Goal: Task Accomplishment & Management: Use online tool/utility

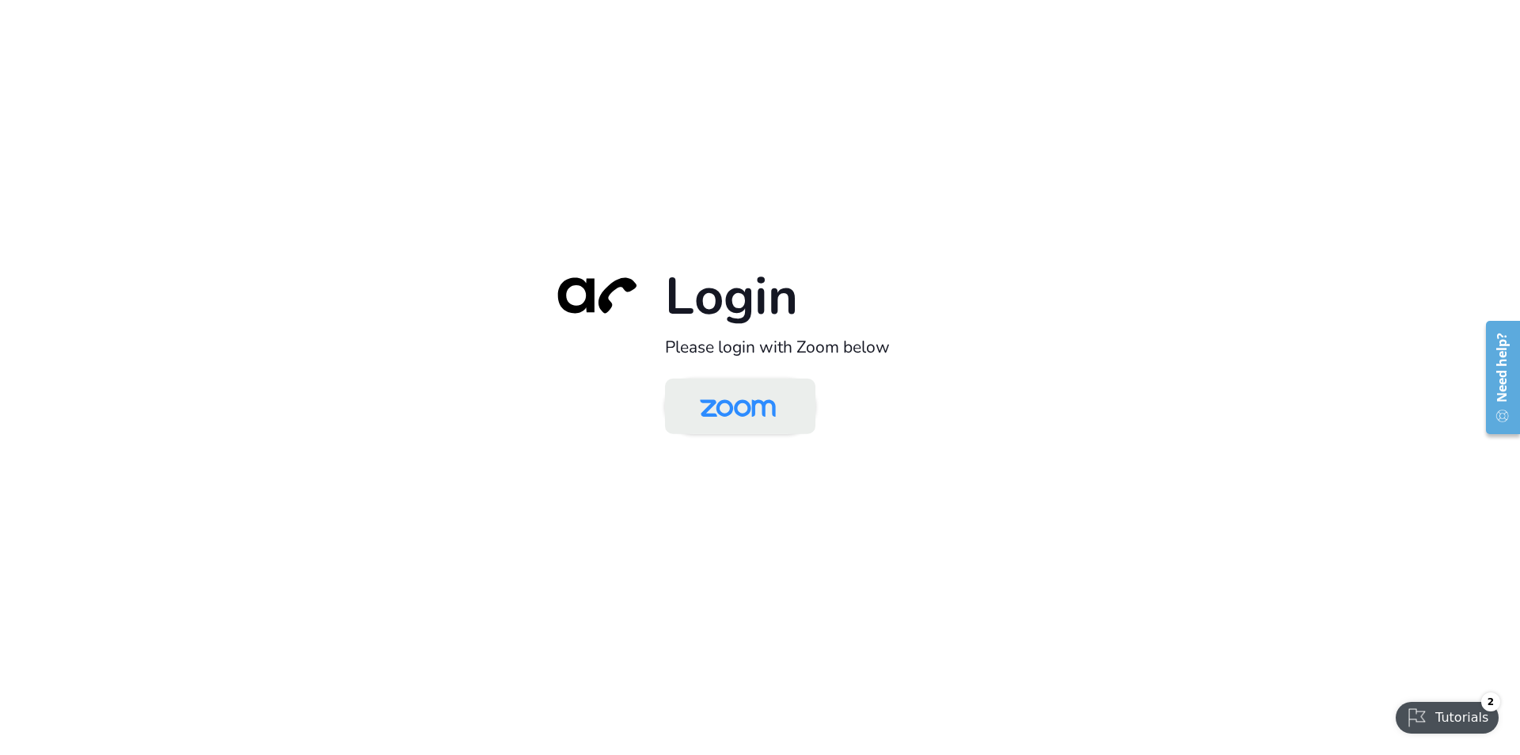
click at [717, 410] on img at bounding box center [737, 407] width 109 height 51
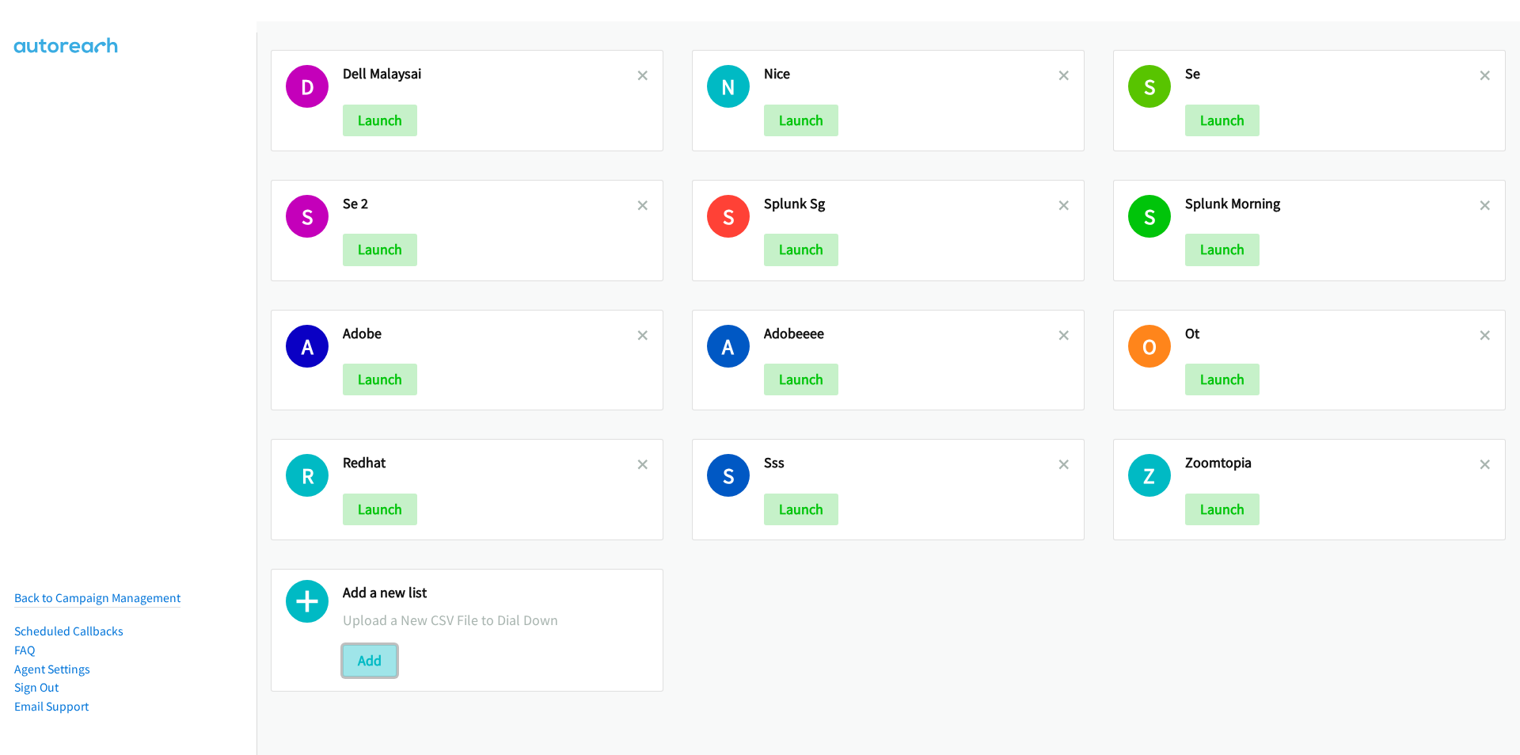
click at [376, 667] on button "Add" at bounding box center [370, 661] width 54 height 32
click at [384, 659] on button "Add" at bounding box center [370, 661] width 54 height 32
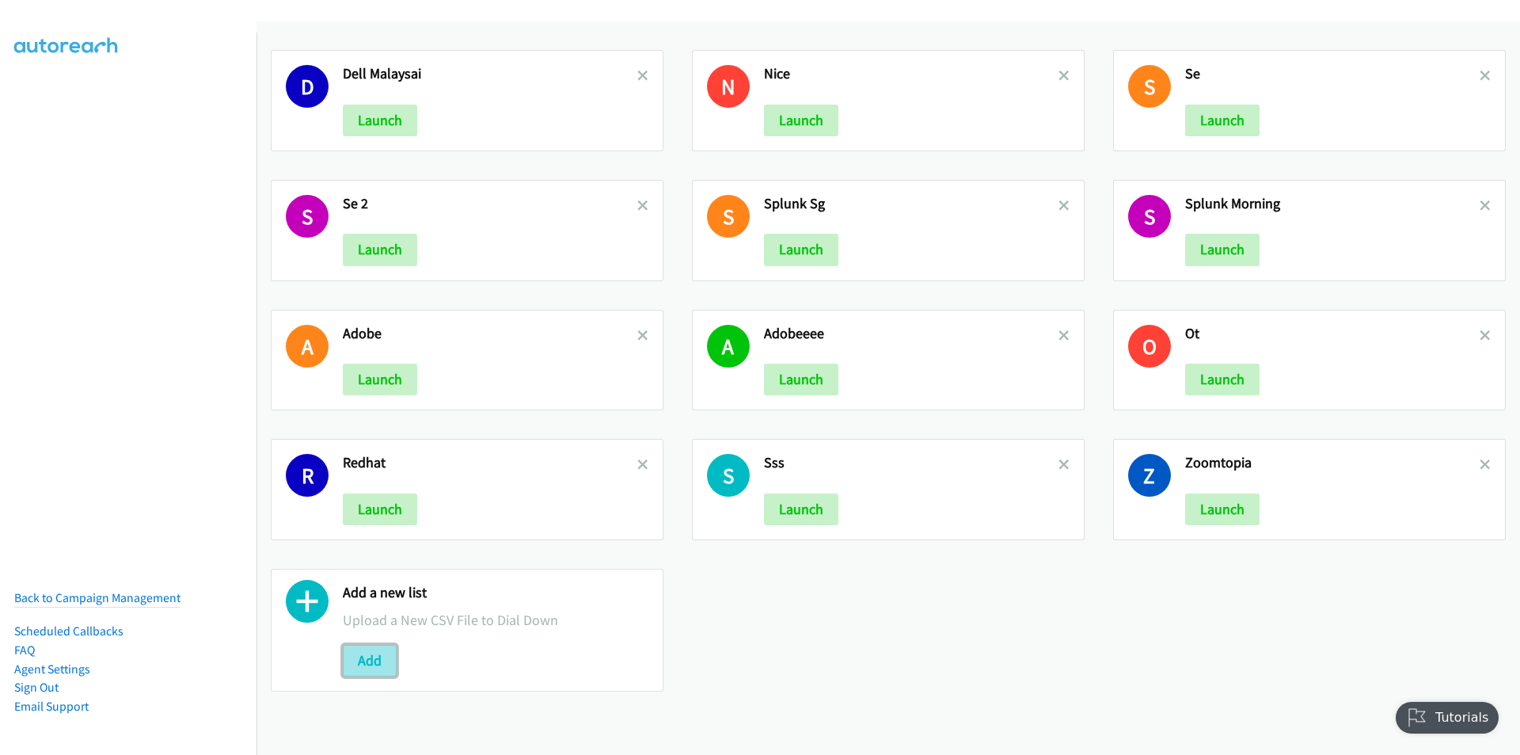
click at [370, 653] on button "Add" at bounding box center [370, 661] width 54 height 32
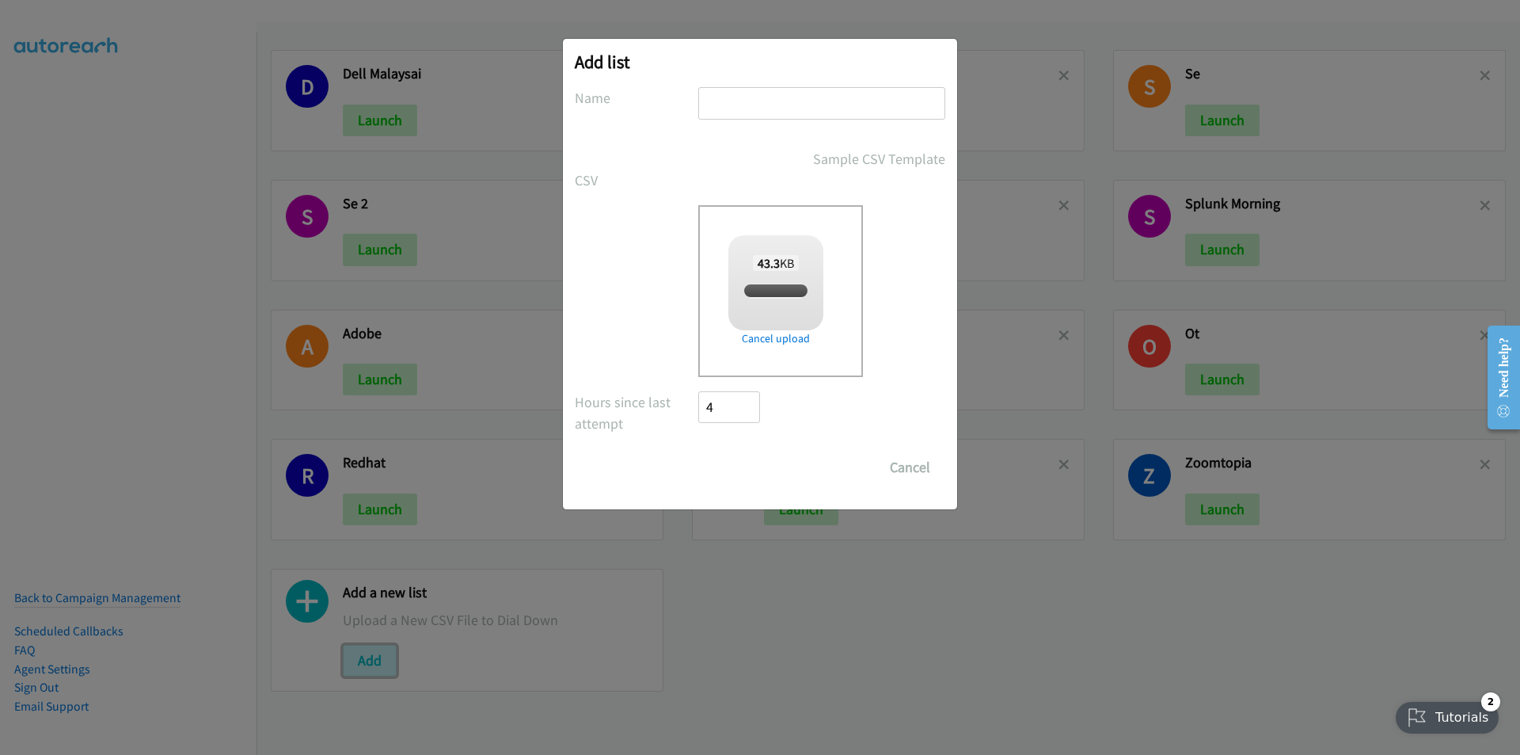
checkbox input "true"
click at [741, 97] on input "text" at bounding box center [821, 103] width 247 height 32
type input "aaaaa"
click at [738, 468] on input "Save List" at bounding box center [739, 467] width 83 height 32
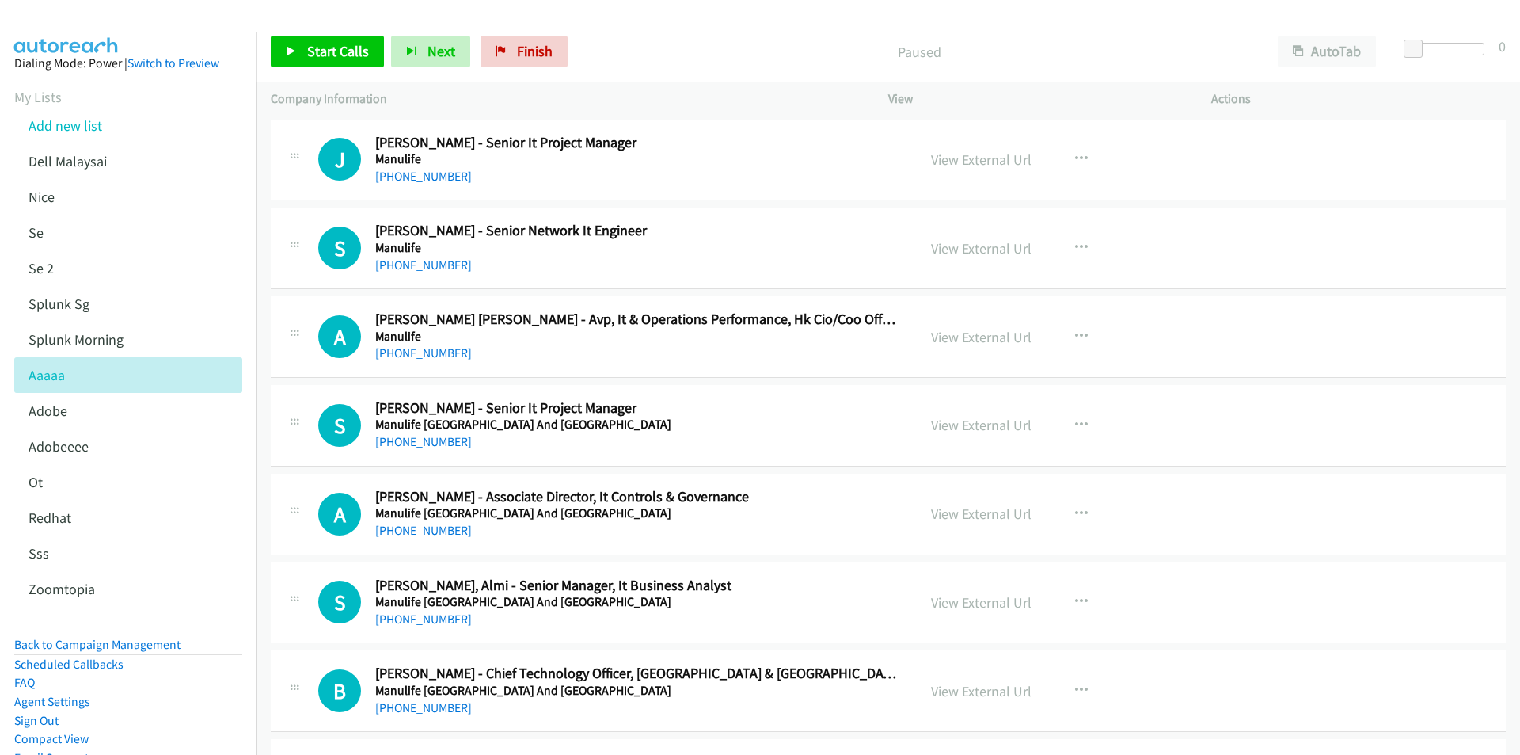
click at [969, 155] on link "View External Url" at bounding box center [981, 159] width 101 height 18
click at [333, 59] on span "Start Calls" at bounding box center [338, 51] width 62 height 18
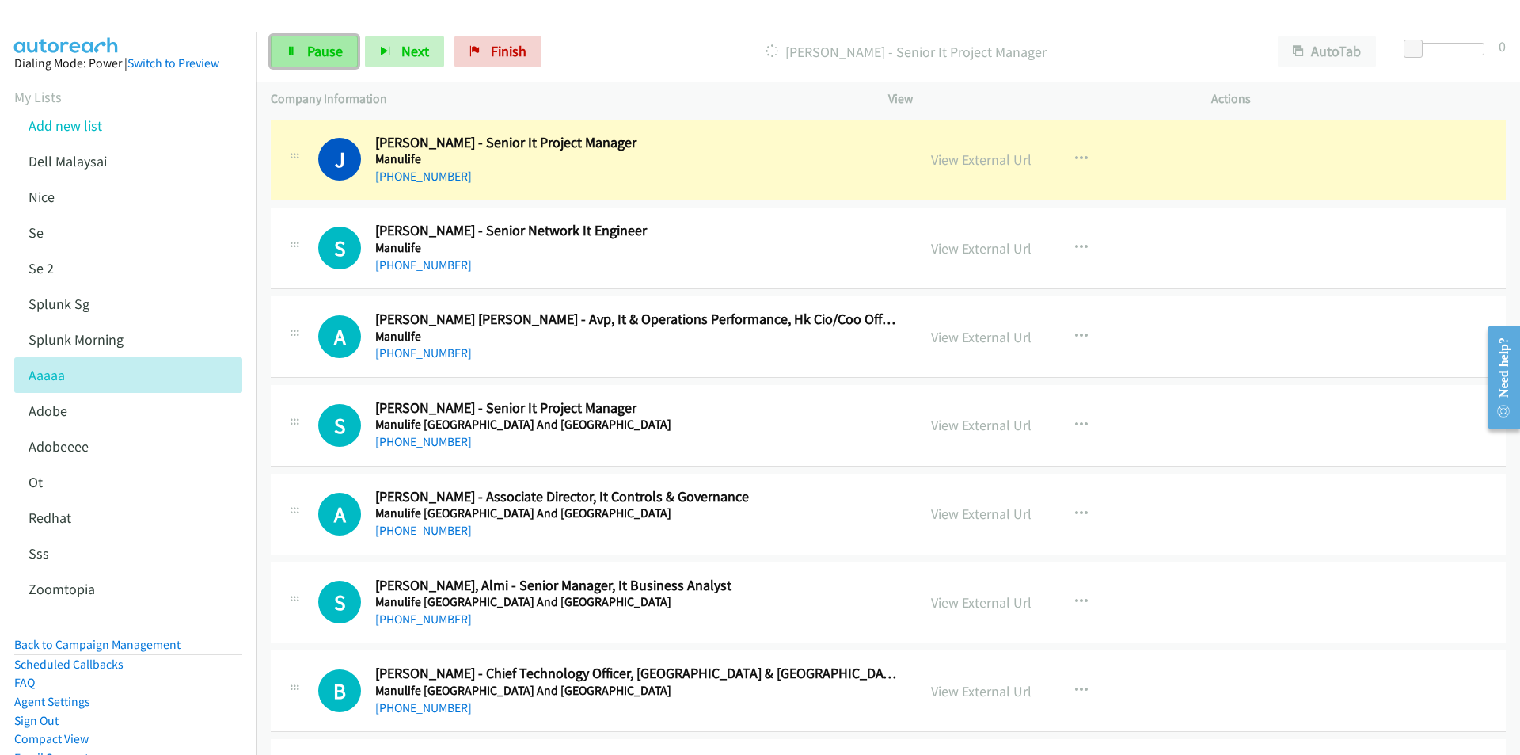
click at [303, 44] on link "Pause" at bounding box center [314, 52] width 87 height 32
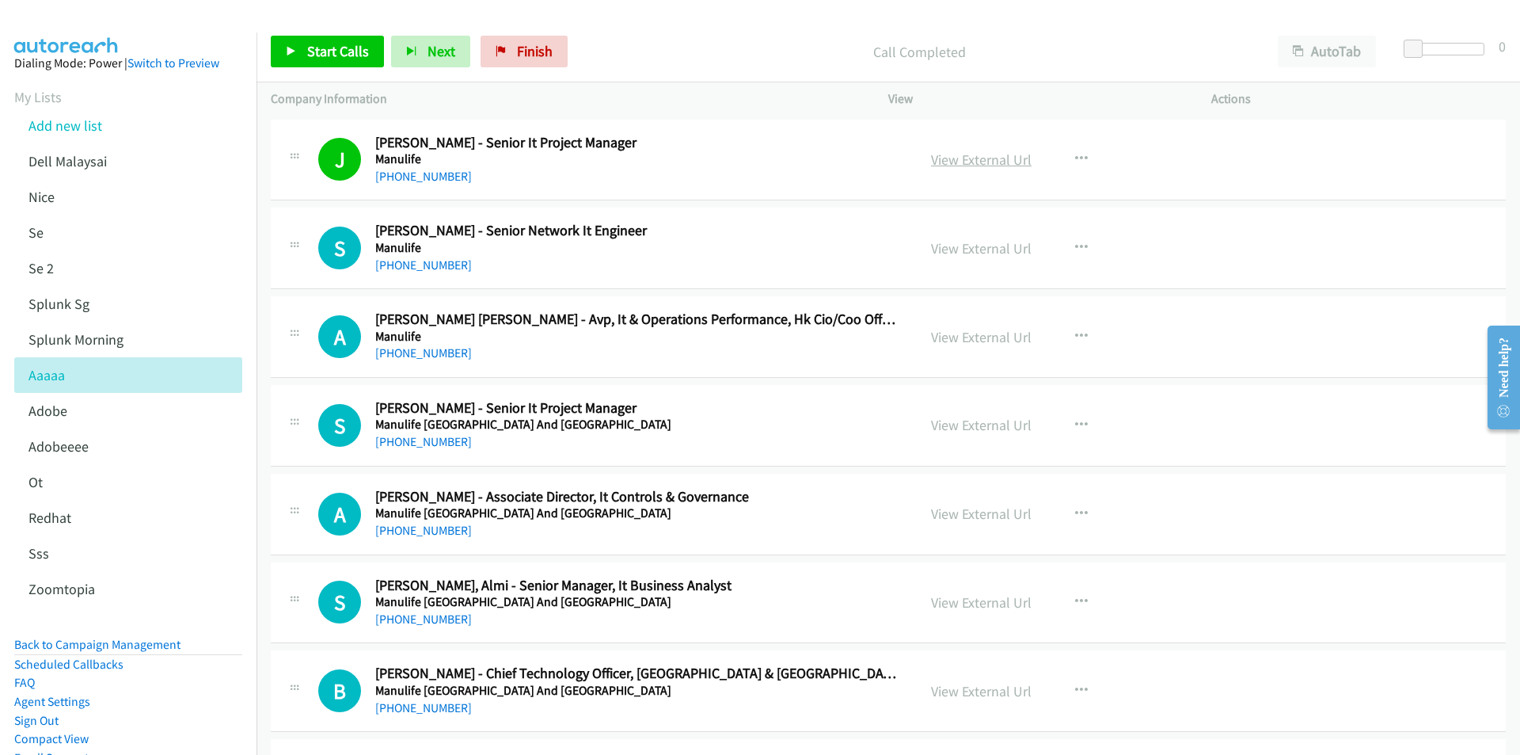
click at [1007, 160] on link "View External Url" at bounding box center [981, 159] width 101 height 18
click at [319, 45] on span "Start Calls" at bounding box center [338, 51] width 62 height 18
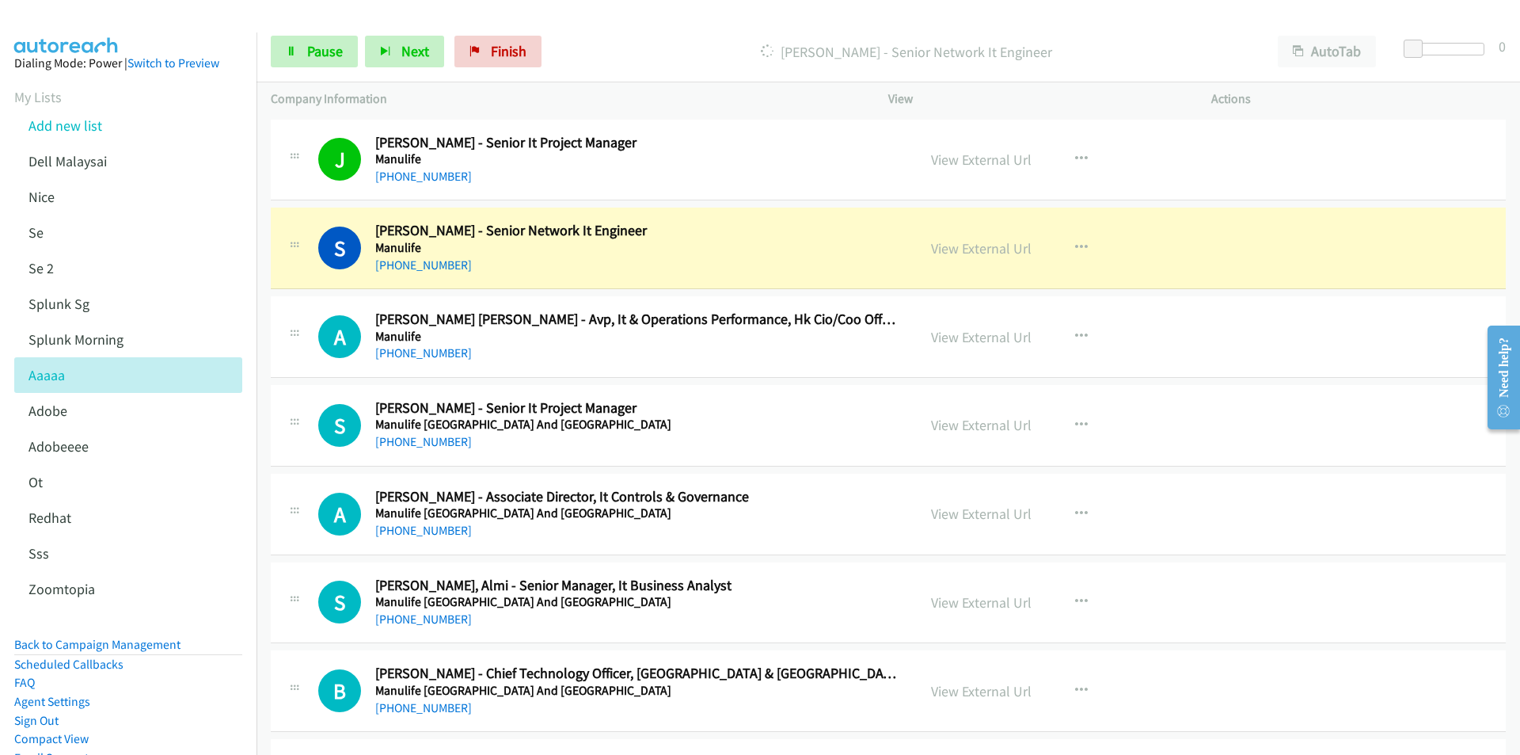
click at [633, 21] on div "Start Calls Pause Next Finish [PERSON_NAME] - Senior Network It Engineer AutoTa…" at bounding box center [889, 51] width 1264 height 61
click at [949, 244] on link "View External Url" at bounding box center [981, 248] width 101 height 18
click at [324, 61] on link "Pause" at bounding box center [314, 52] width 87 height 32
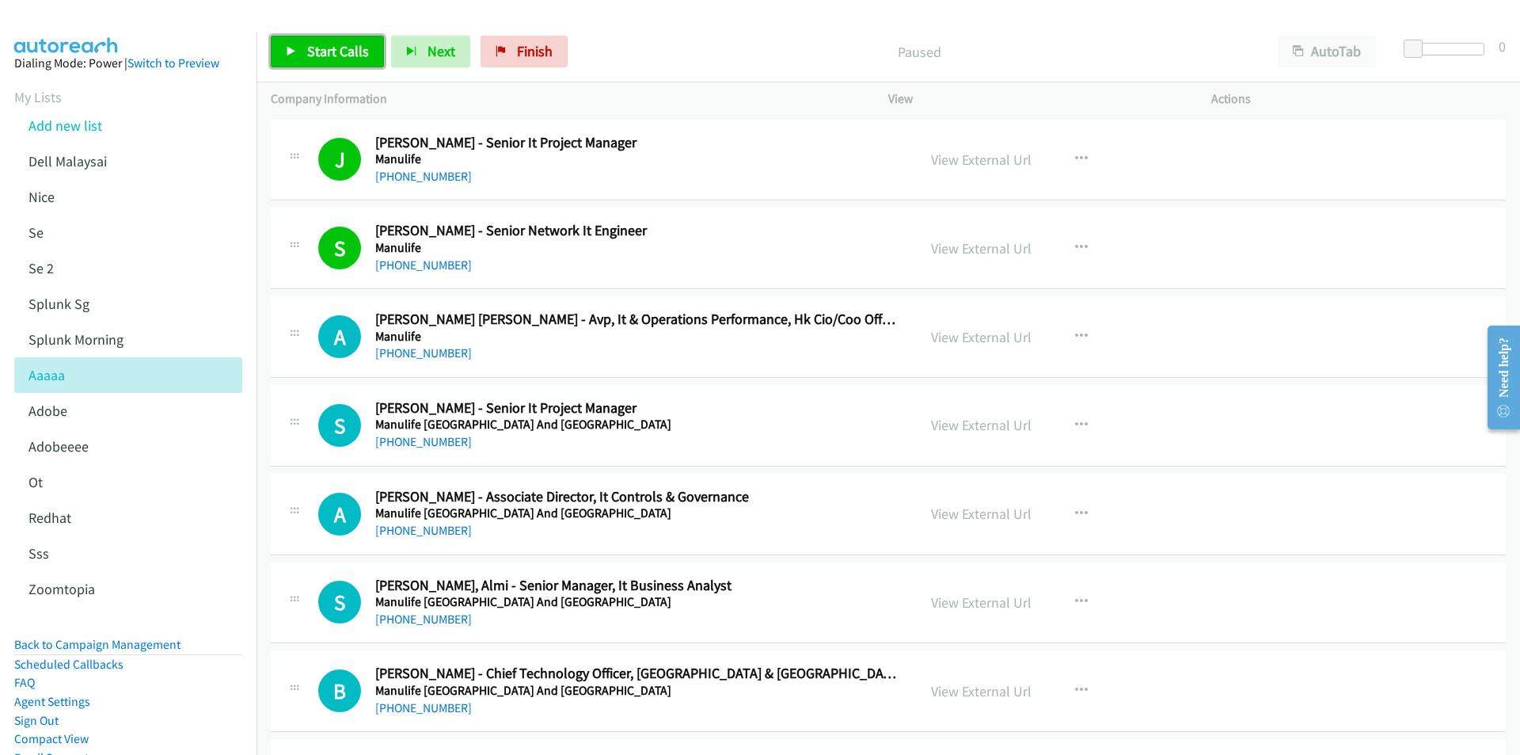
click at [314, 39] on link "Start Calls" at bounding box center [327, 52] width 113 height 32
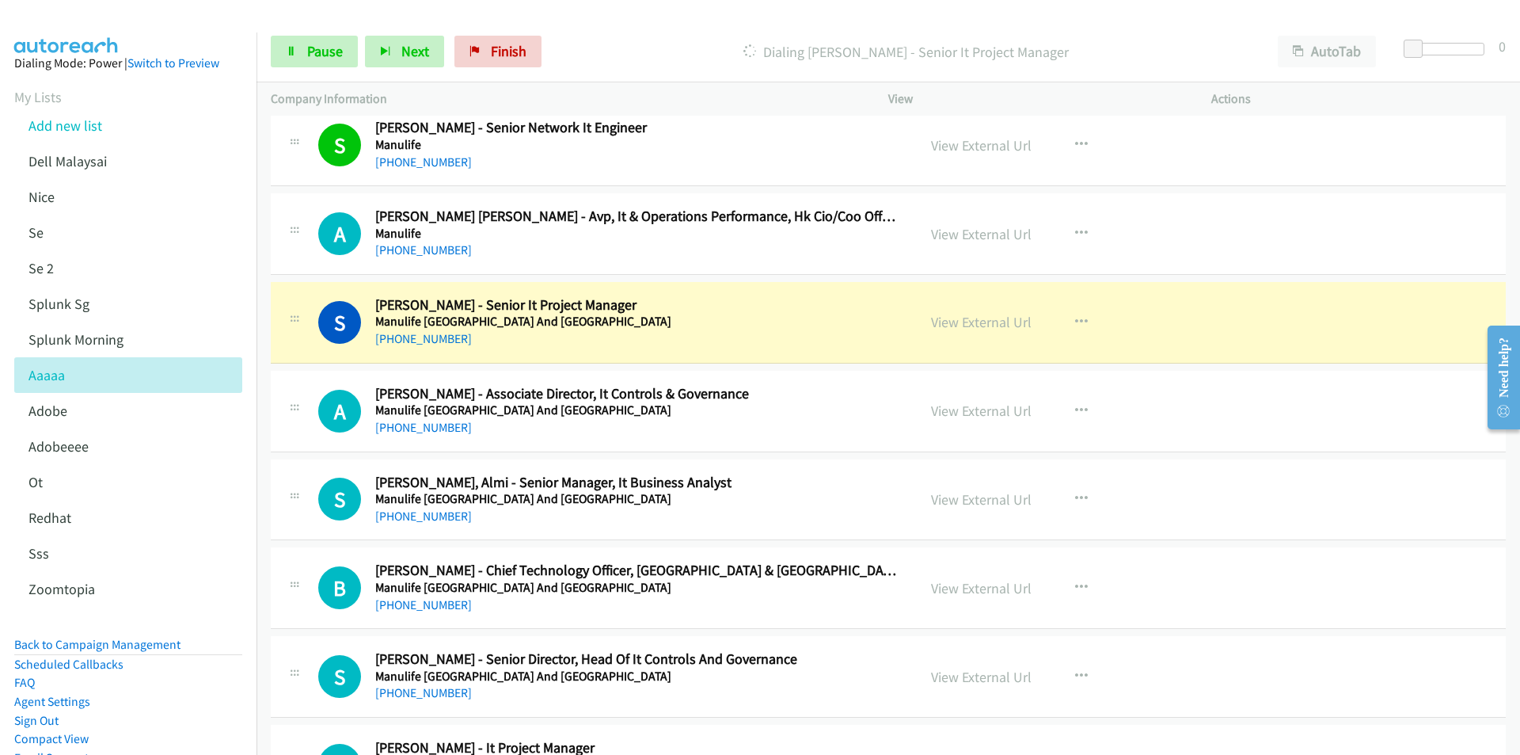
scroll to position [238, 0]
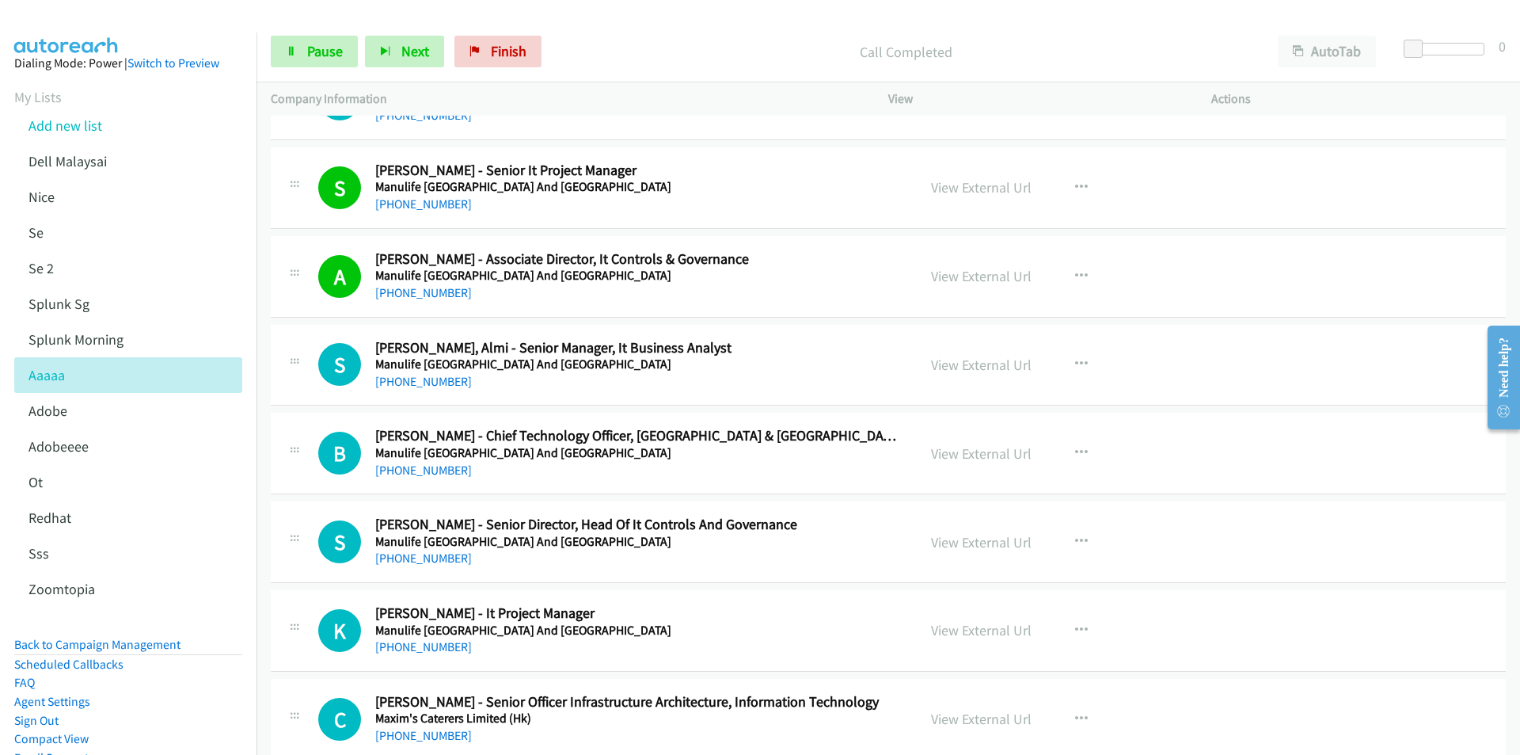
click at [557, 379] on div "[PHONE_NUMBER]" at bounding box center [636, 381] width 522 height 19
click at [1015, 366] on link "View External Url" at bounding box center [981, 365] width 101 height 18
click at [316, 48] on span "Pause" at bounding box center [325, 51] width 36 height 18
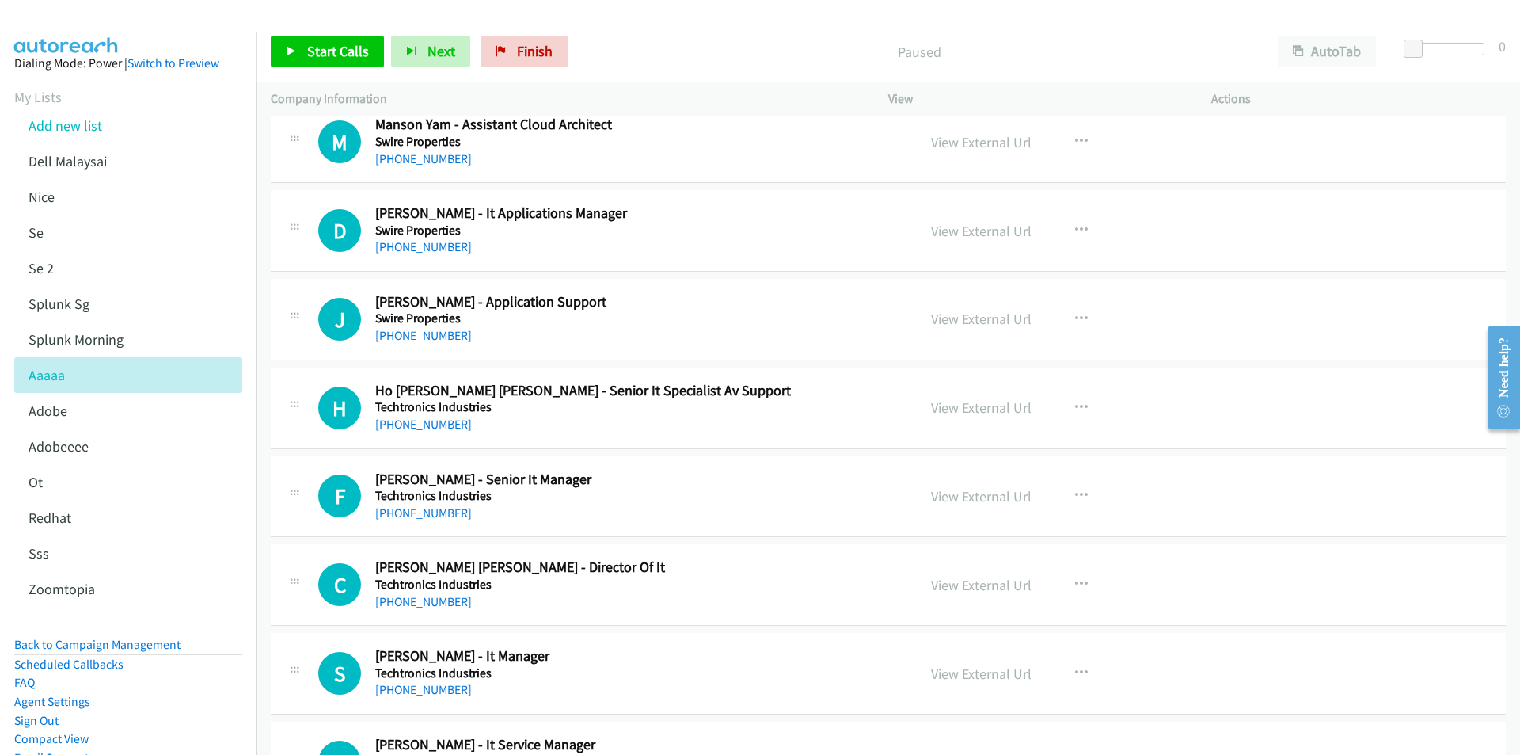
scroll to position [10047, 0]
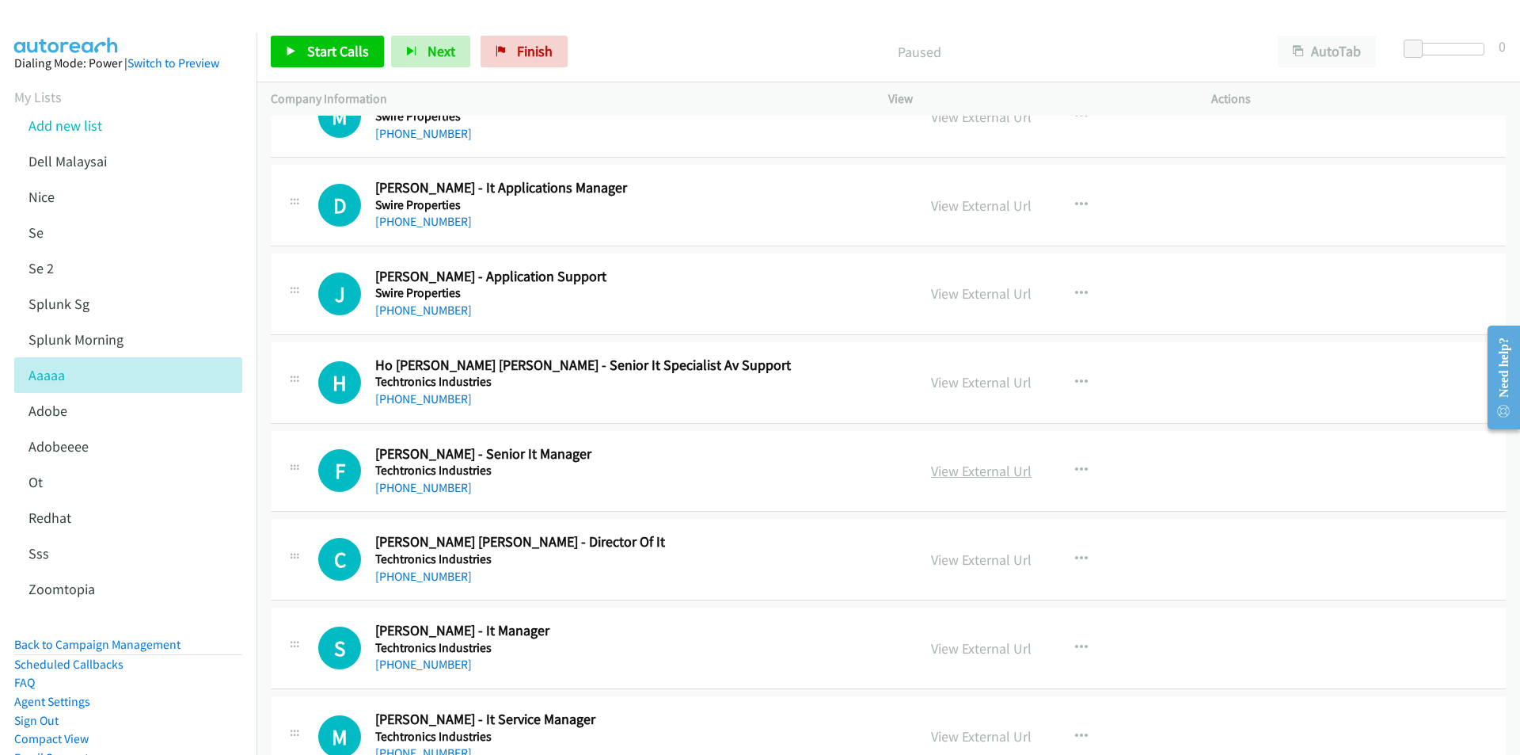
click at [994, 471] on link "View External Url" at bounding box center [981, 471] width 101 height 18
click at [1079, 382] on icon "button" at bounding box center [1081, 382] width 13 height 13
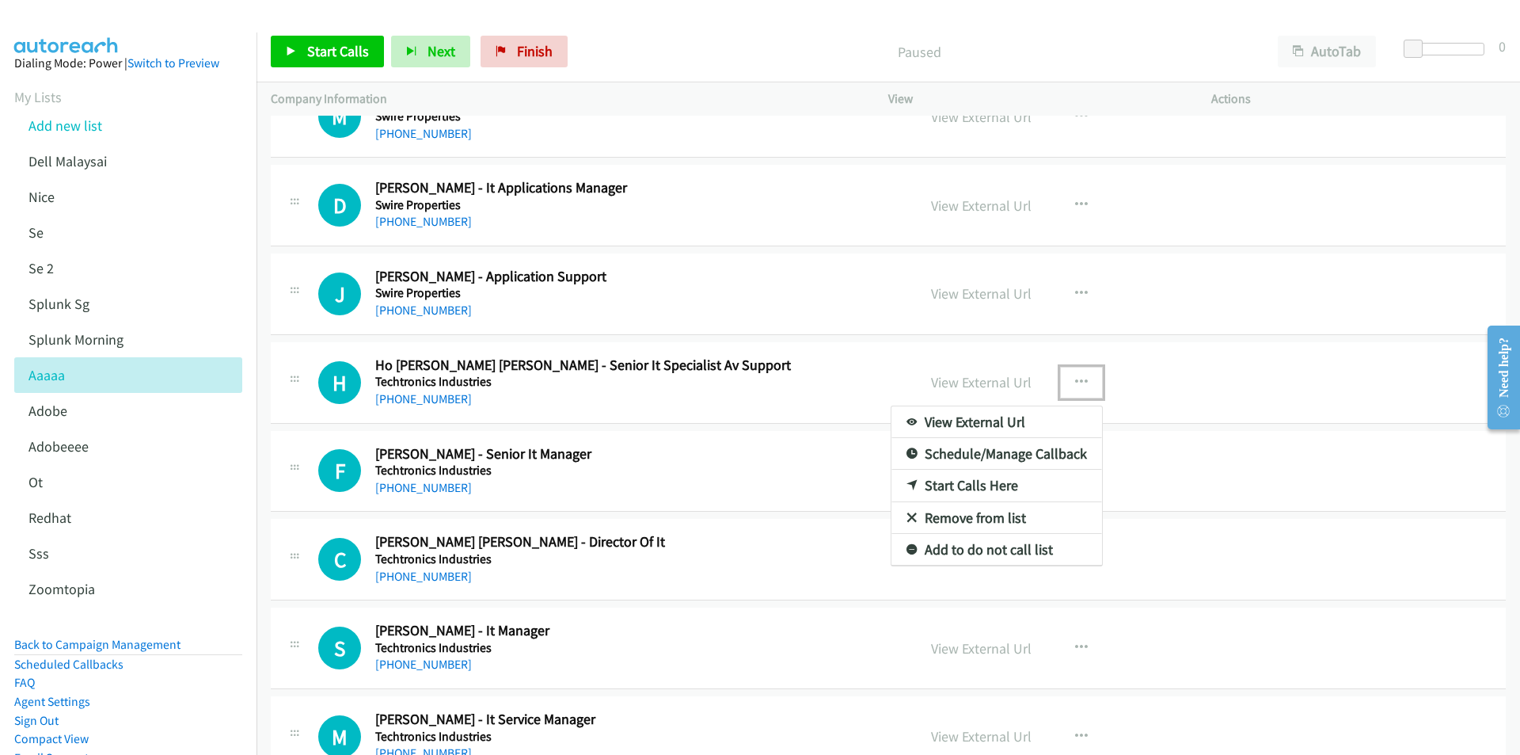
click at [963, 484] on link "Start Calls Here" at bounding box center [997, 486] width 211 height 32
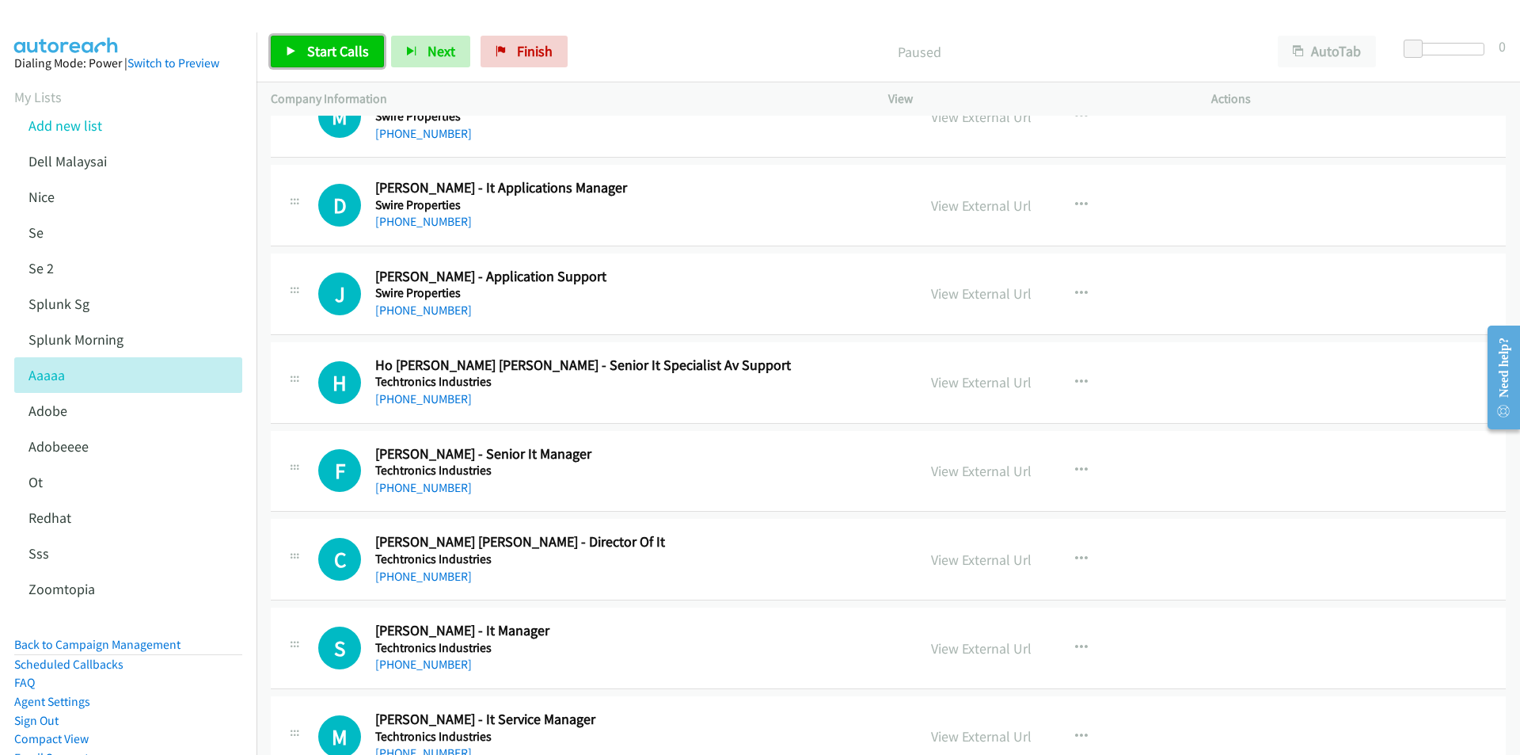
click at [311, 58] on span "Start Calls" at bounding box center [338, 51] width 62 height 18
click at [593, 488] on div "[PHONE_NUMBER]" at bounding box center [636, 487] width 522 height 19
click at [940, 467] on link "View External Url" at bounding box center [981, 471] width 101 height 18
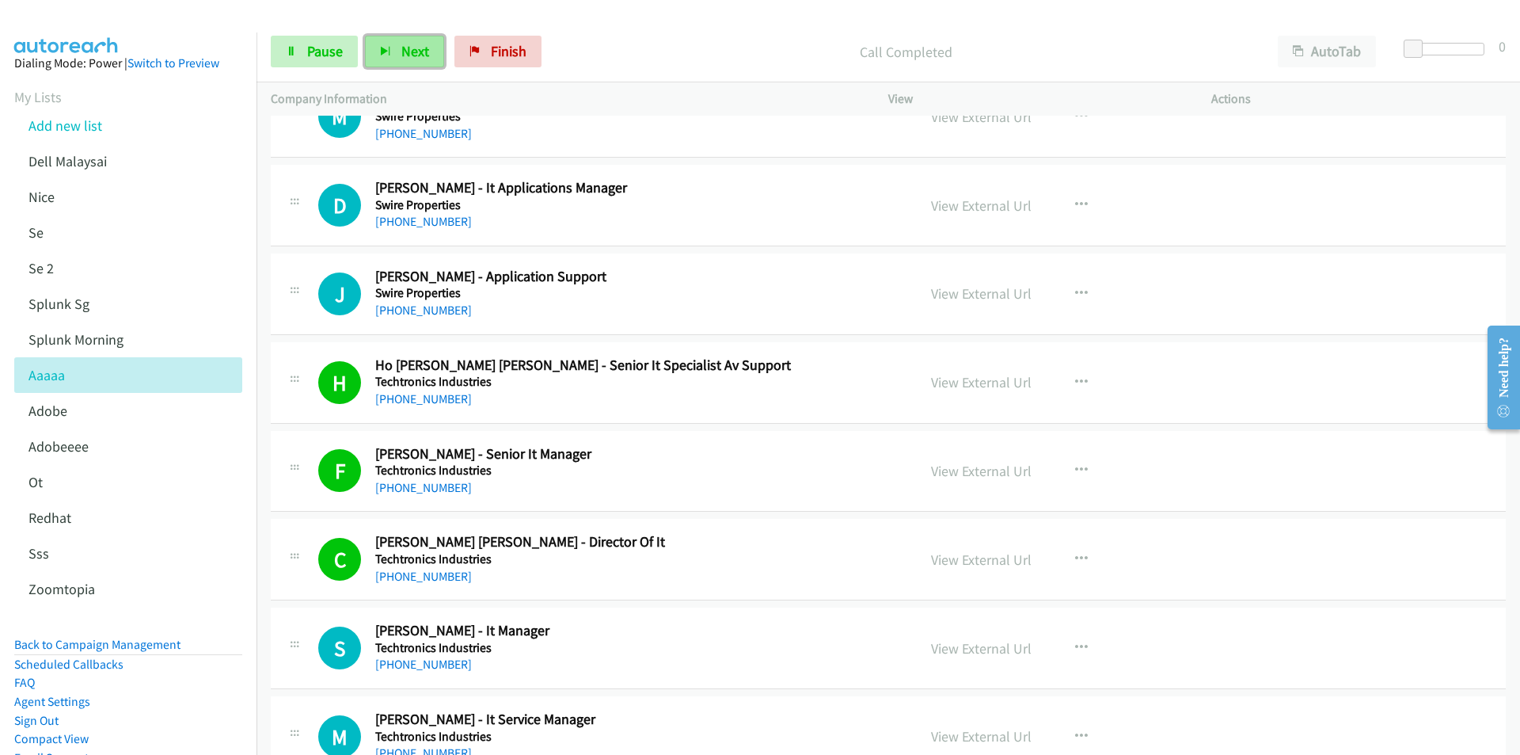
click at [398, 49] on button "Next" at bounding box center [404, 52] width 79 height 32
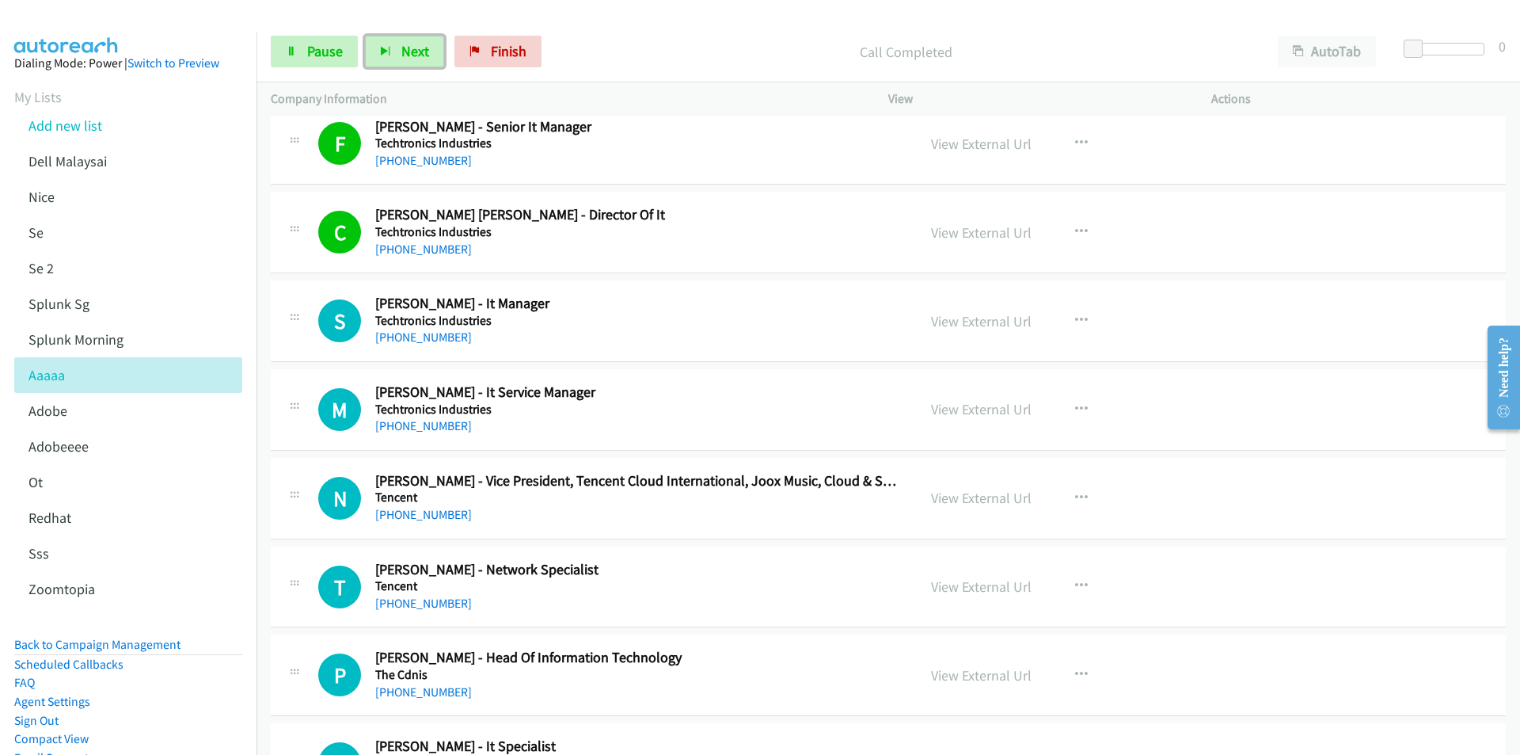
scroll to position [10443, 0]
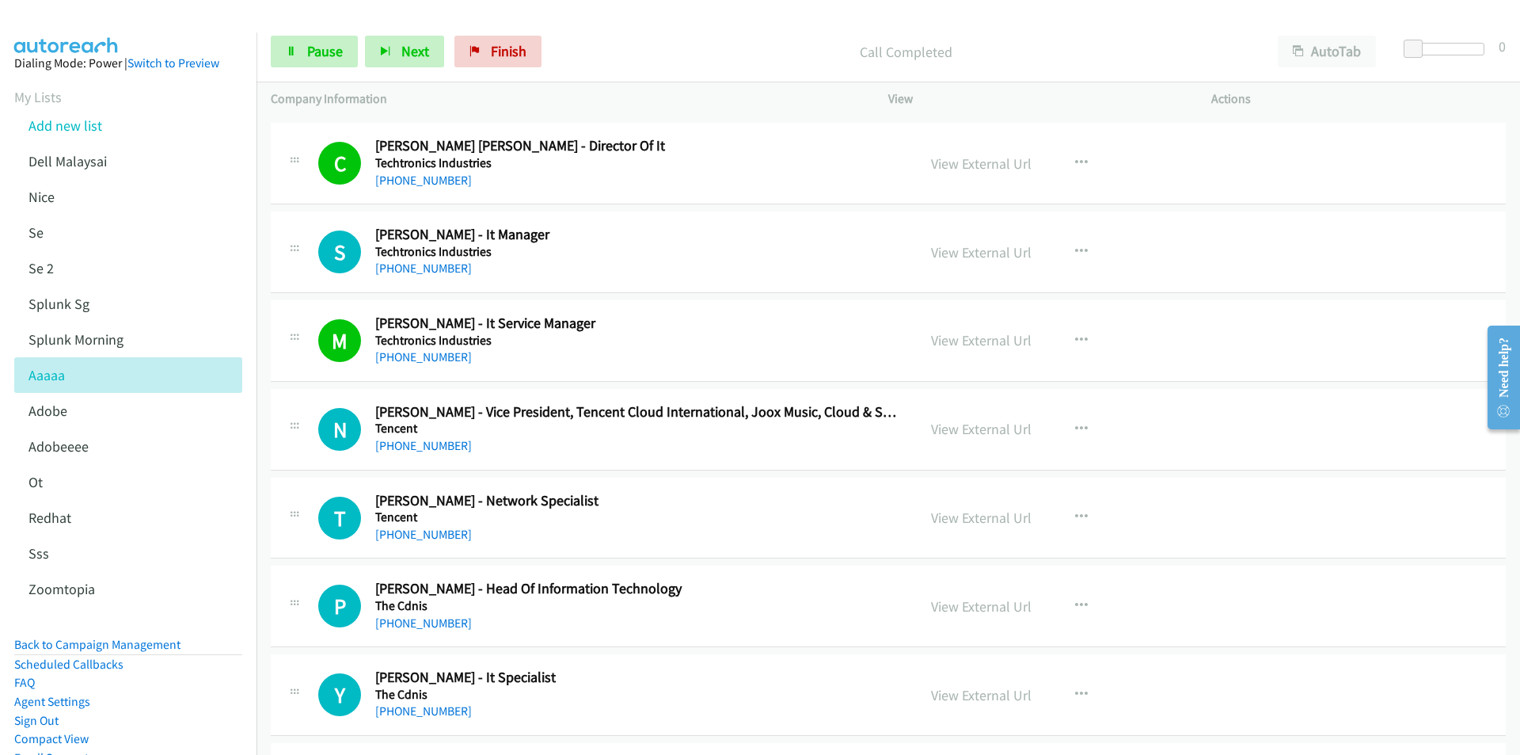
click at [683, 46] on p "Call Completed" at bounding box center [906, 51] width 686 height 21
click at [1002, 257] on link "View External Url" at bounding box center [981, 252] width 101 height 18
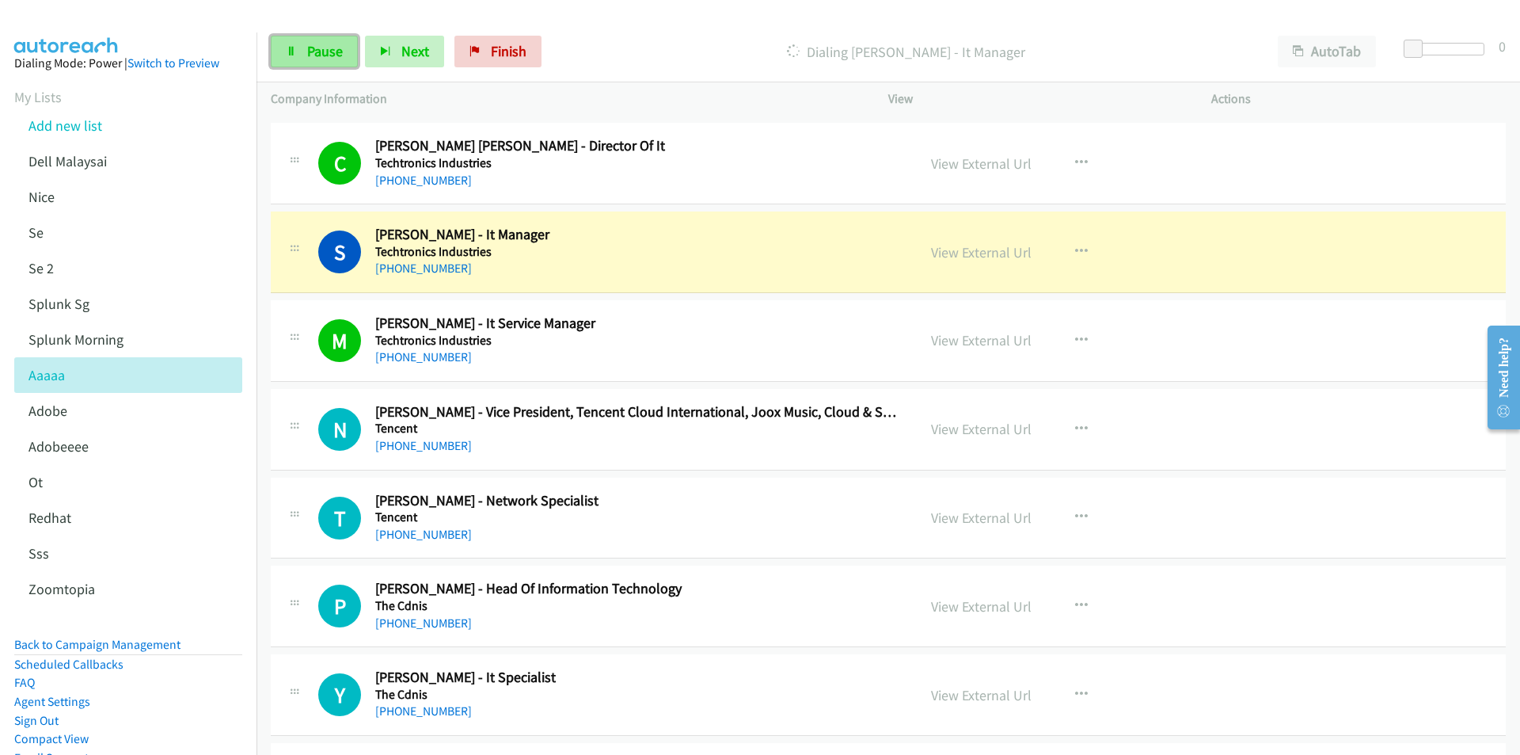
click at [313, 51] on span "Pause" at bounding box center [325, 51] width 36 height 18
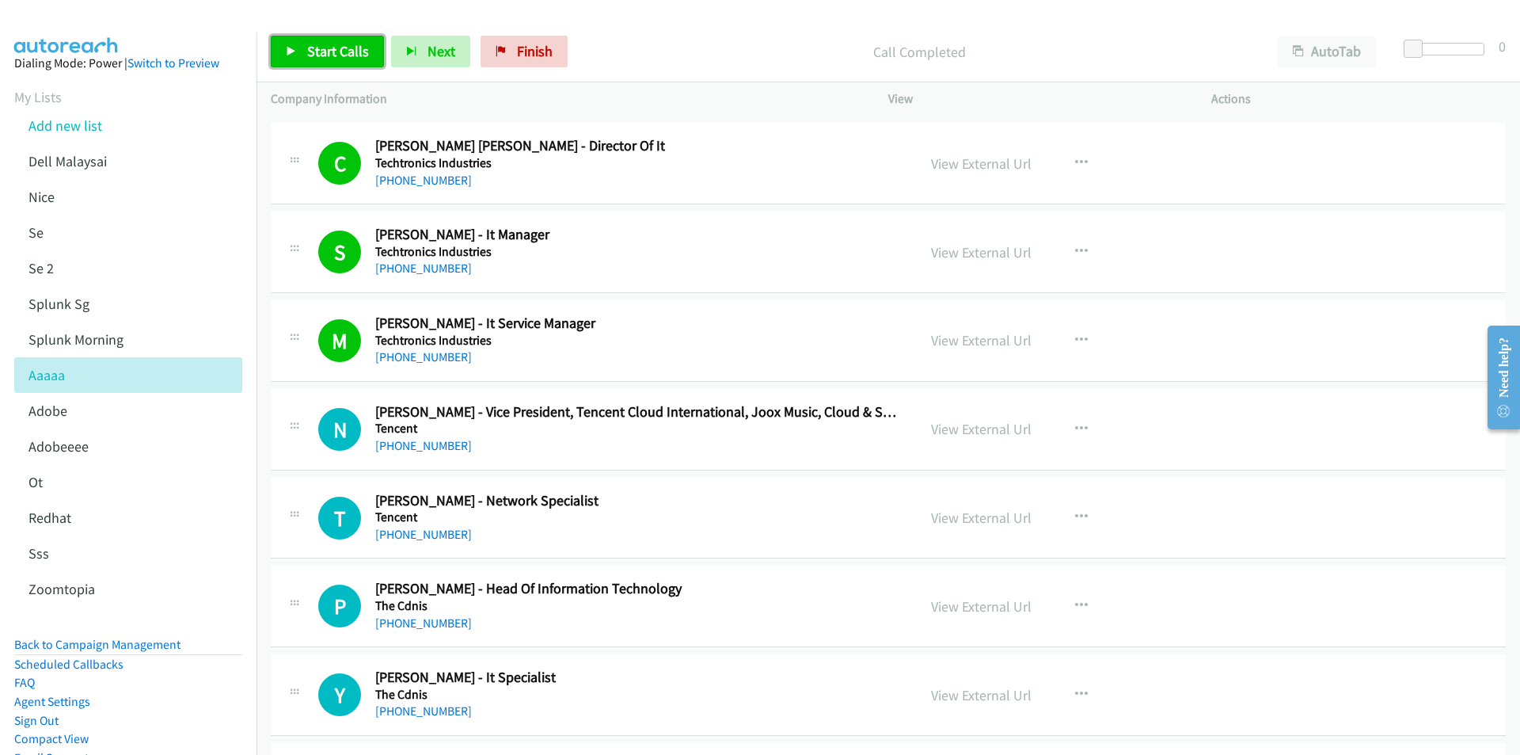
click at [317, 48] on span "Start Calls" at bounding box center [338, 51] width 62 height 18
click at [645, 432] on h5 "Tencent" at bounding box center [636, 428] width 522 height 16
click at [976, 426] on link "View External Url" at bounding box center [981, 429] width 101 height 18
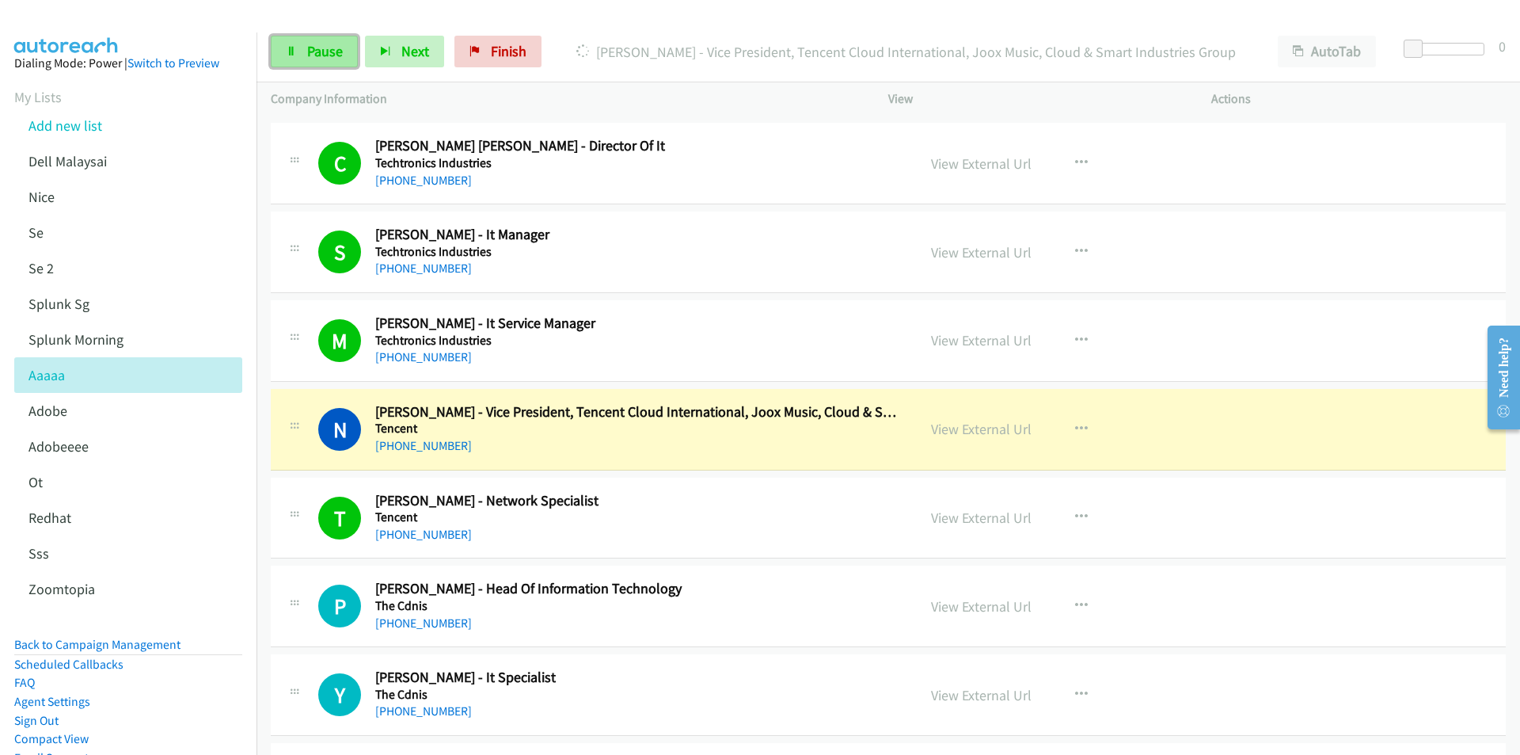
click at [333, 55] on span "Pause" at bounding box center [325, 51] width 36 height 18
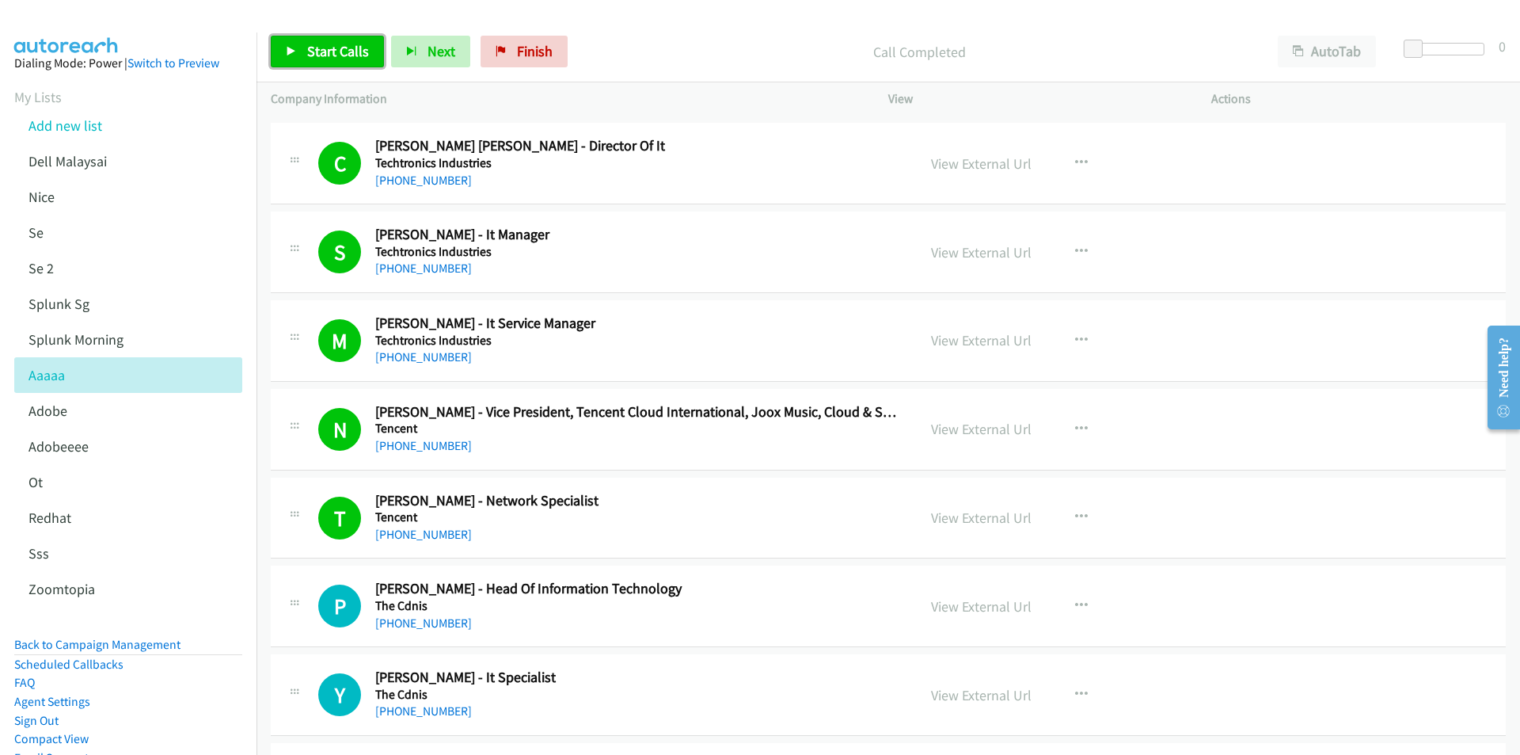
click at [327, 52] on span "Start Calls" at bounding box center [338, 51] width 62 height 18
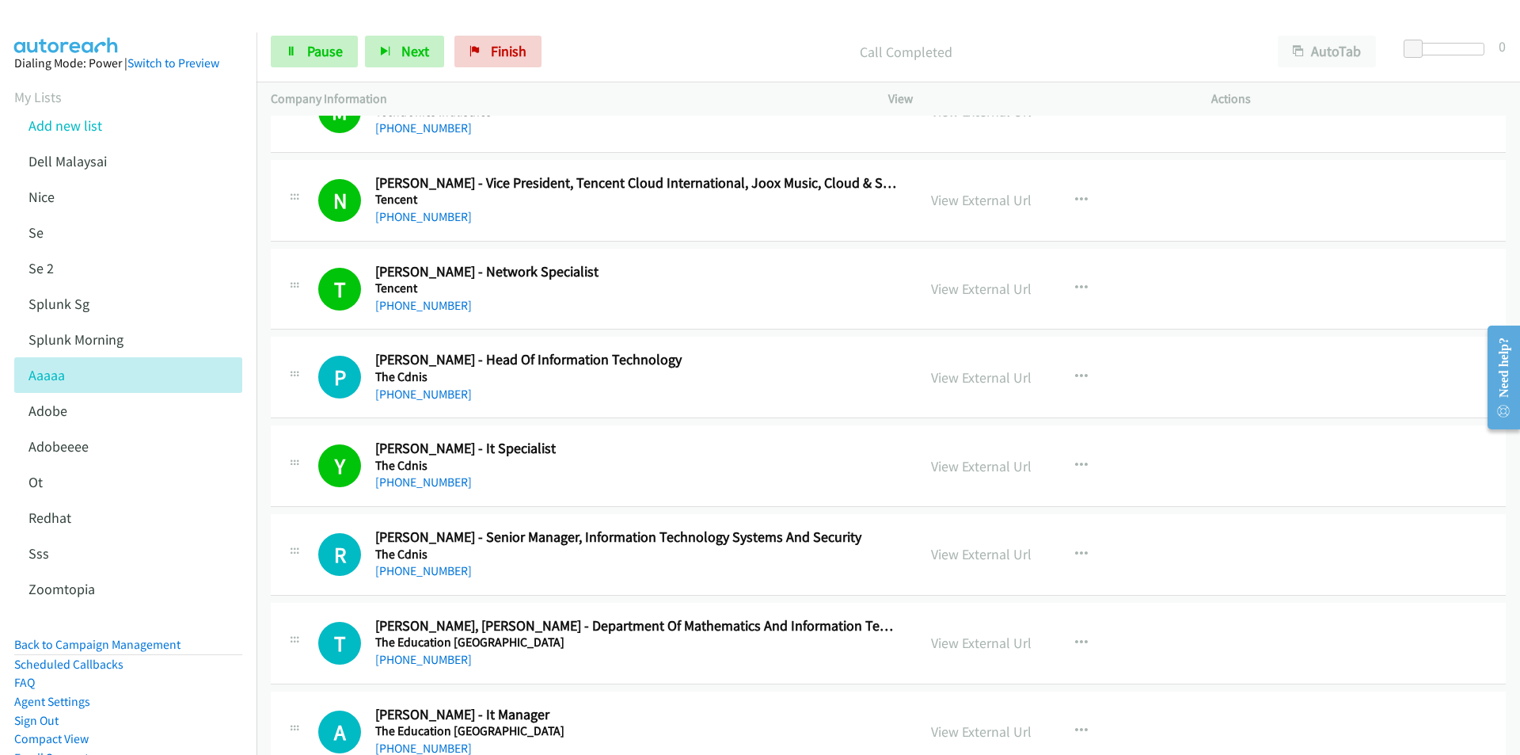
scroll to position [10681, 0]
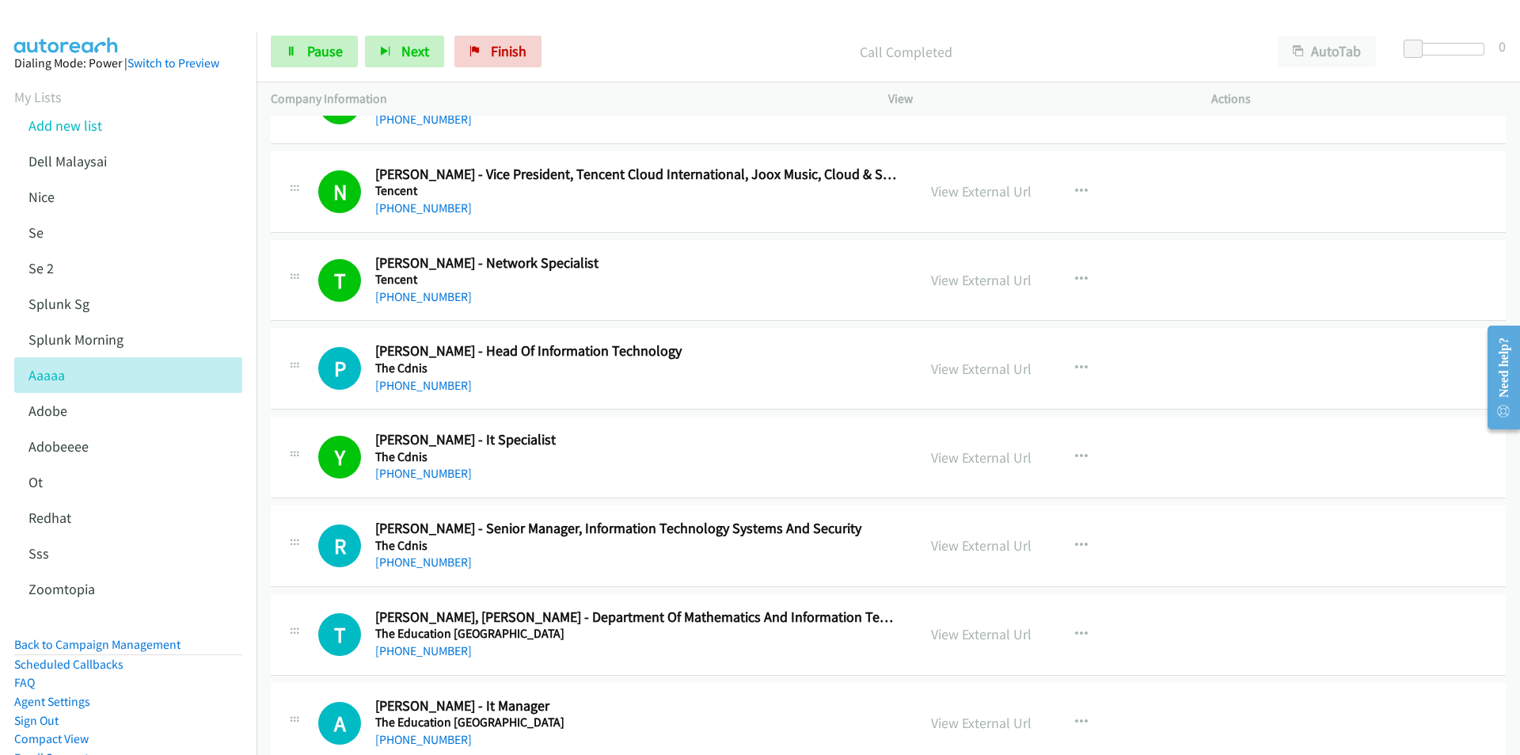
click at [617, 408] on div "P Callback Scheduled [PERSON_NAME] - Head Of Information Technology The Cdnis […" at bounding box center [888, 369] width 1235 height 82
click at [971, 373] on link "View External Url" at bounding box center [981, 368] width 101 height 18
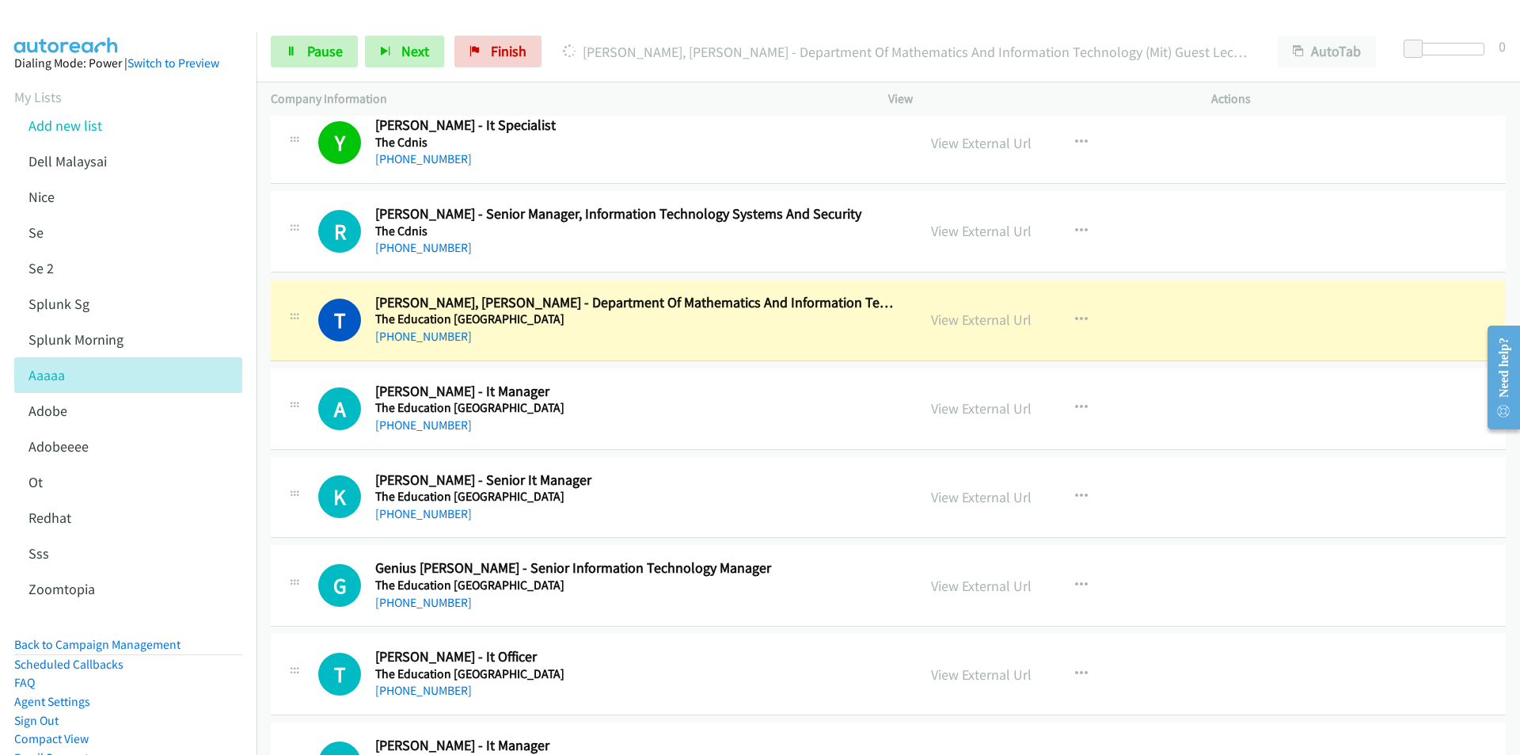
scroll to position [10997, 0]
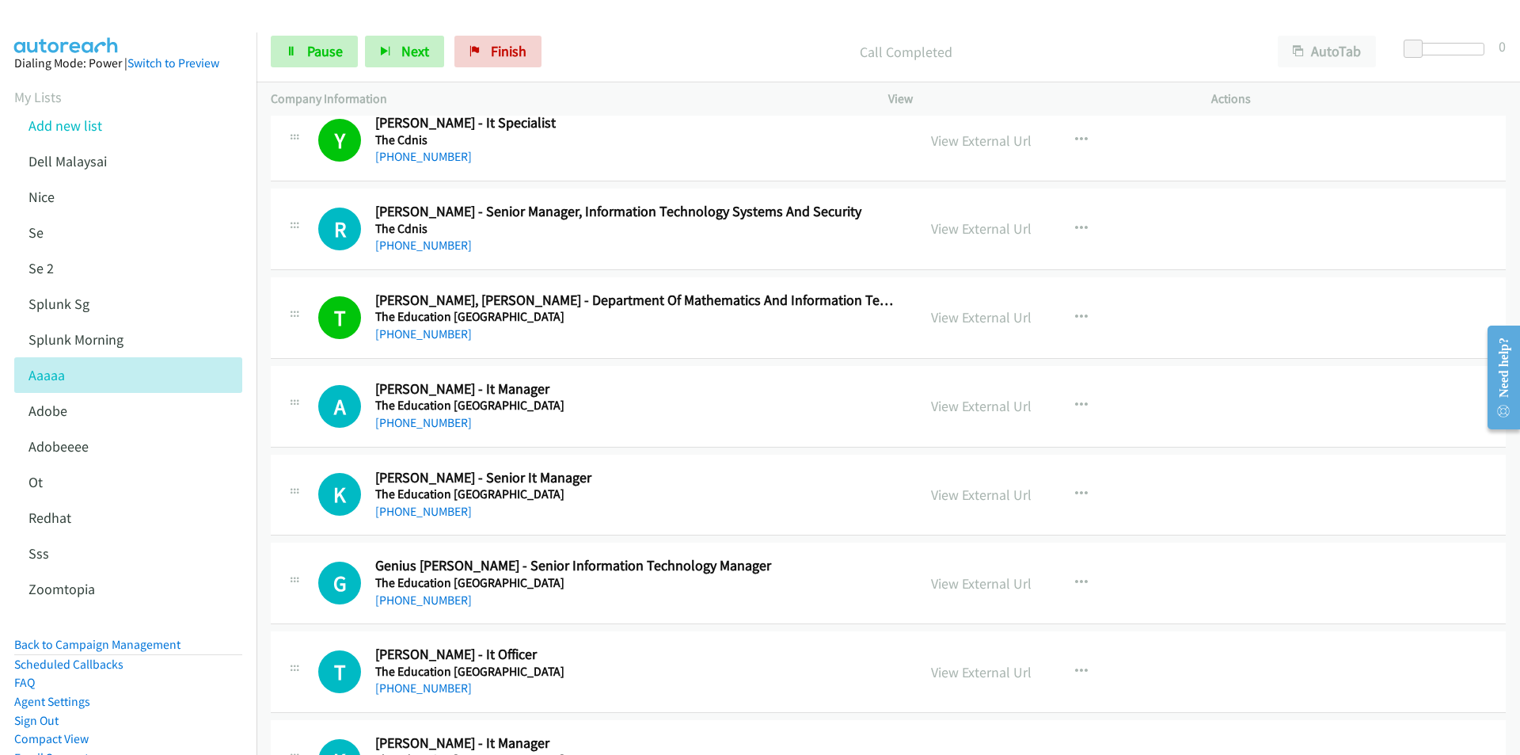
click at [585, 435] on div "A Callback Scheduled [PERSON_NAME] - It Manager The Education [GEOGRAPHIC_DATA]…" at bounding box center [888, 407] width 1235 height 82
click at [969, 406] on link "View External Url" at bounding box center [981, 406] width 101 height 18
click at [617, 599] on div "[PHONE_NUMBER]" at bounding box center [636, 600] width 522 height 19
click at [1012, 584] on link "View External Url" at bounding box center [981, 583] width 101 height 18
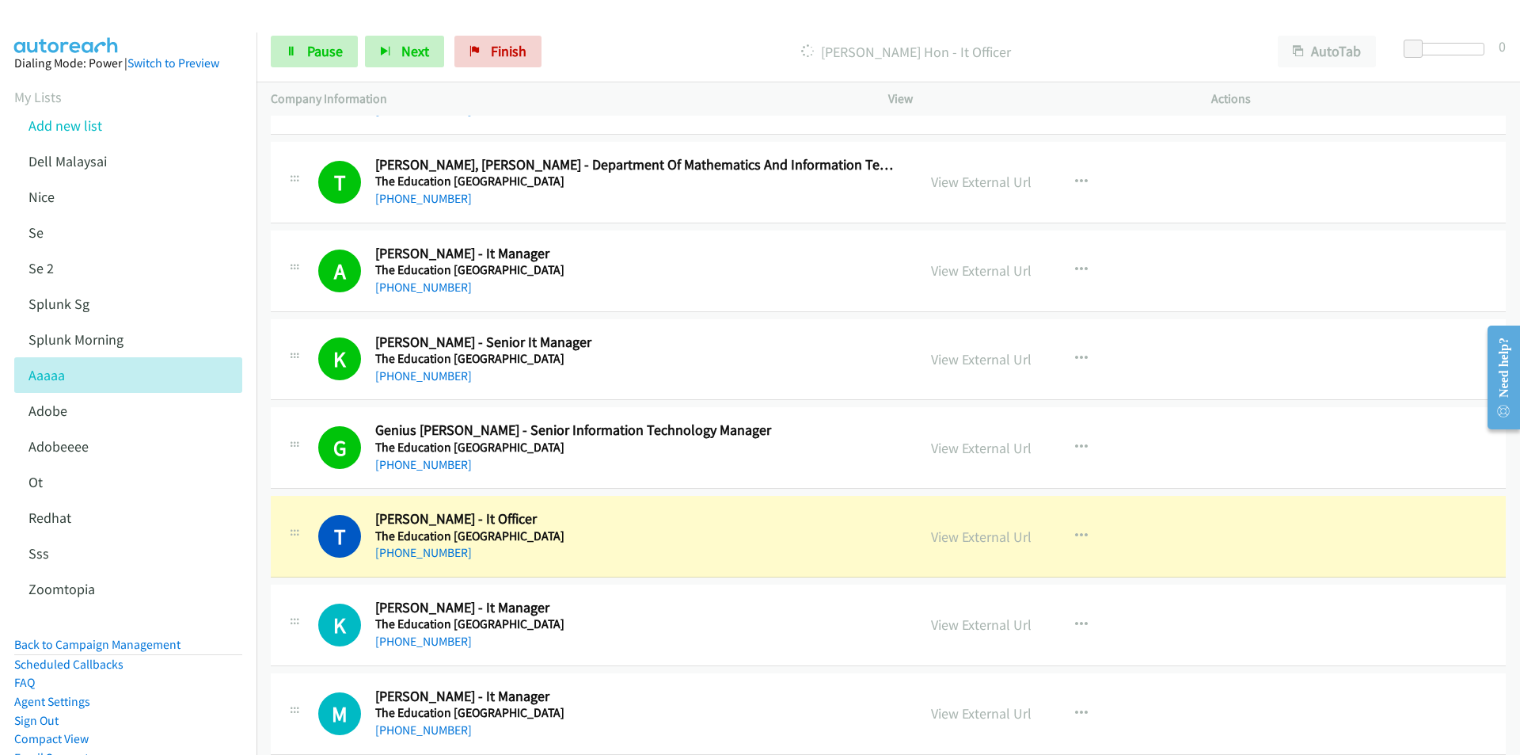
scroll to position [11156, 0]
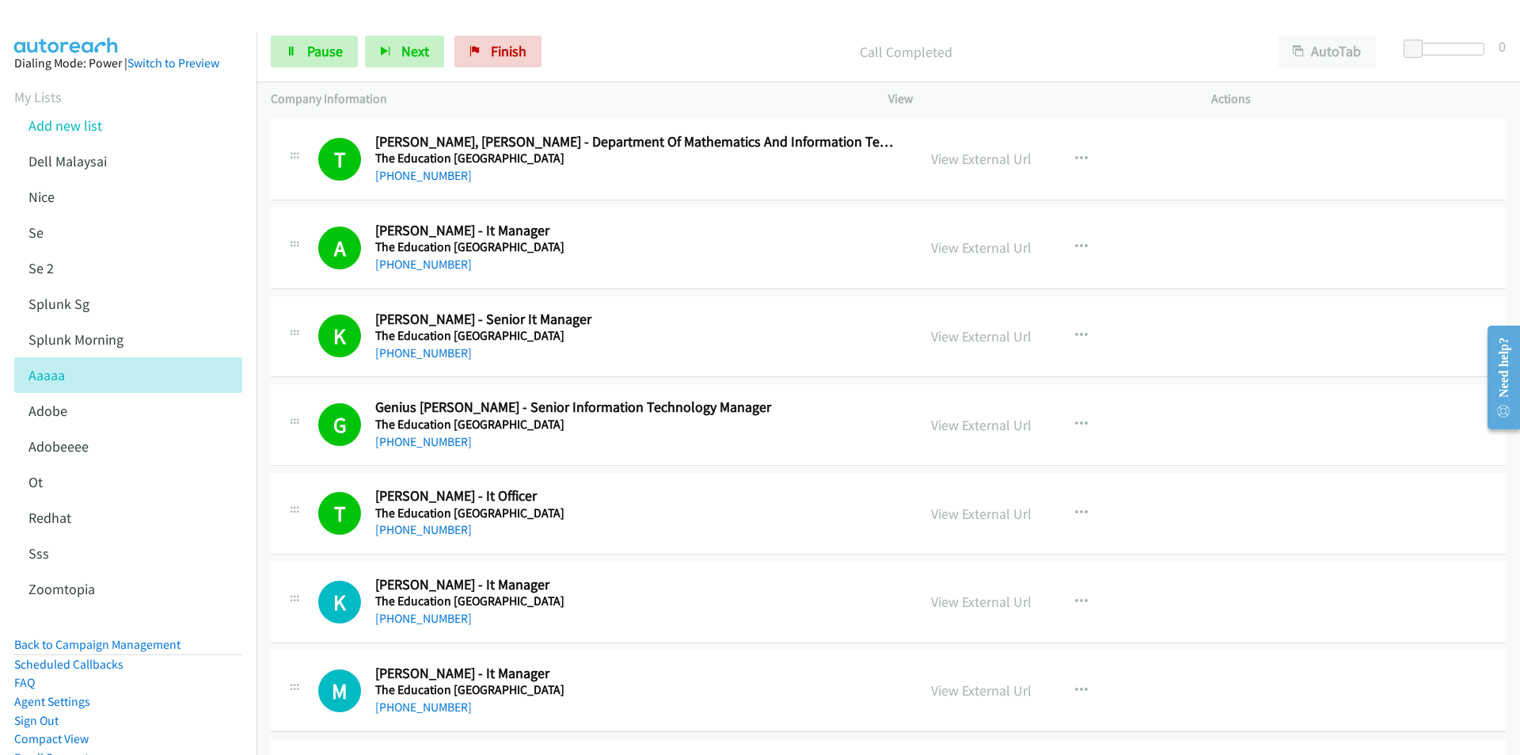
click at [631, 647] on td "M Callback Scheduled [PERSON_NAME] - It Manager The Education [GEOGRAPHIC_DATA]…" at bounding box center [889, 690] width 1264 height 89
click at [964, 599] on link "View External Url" at bounding box center [981, 601] width 101 height 18
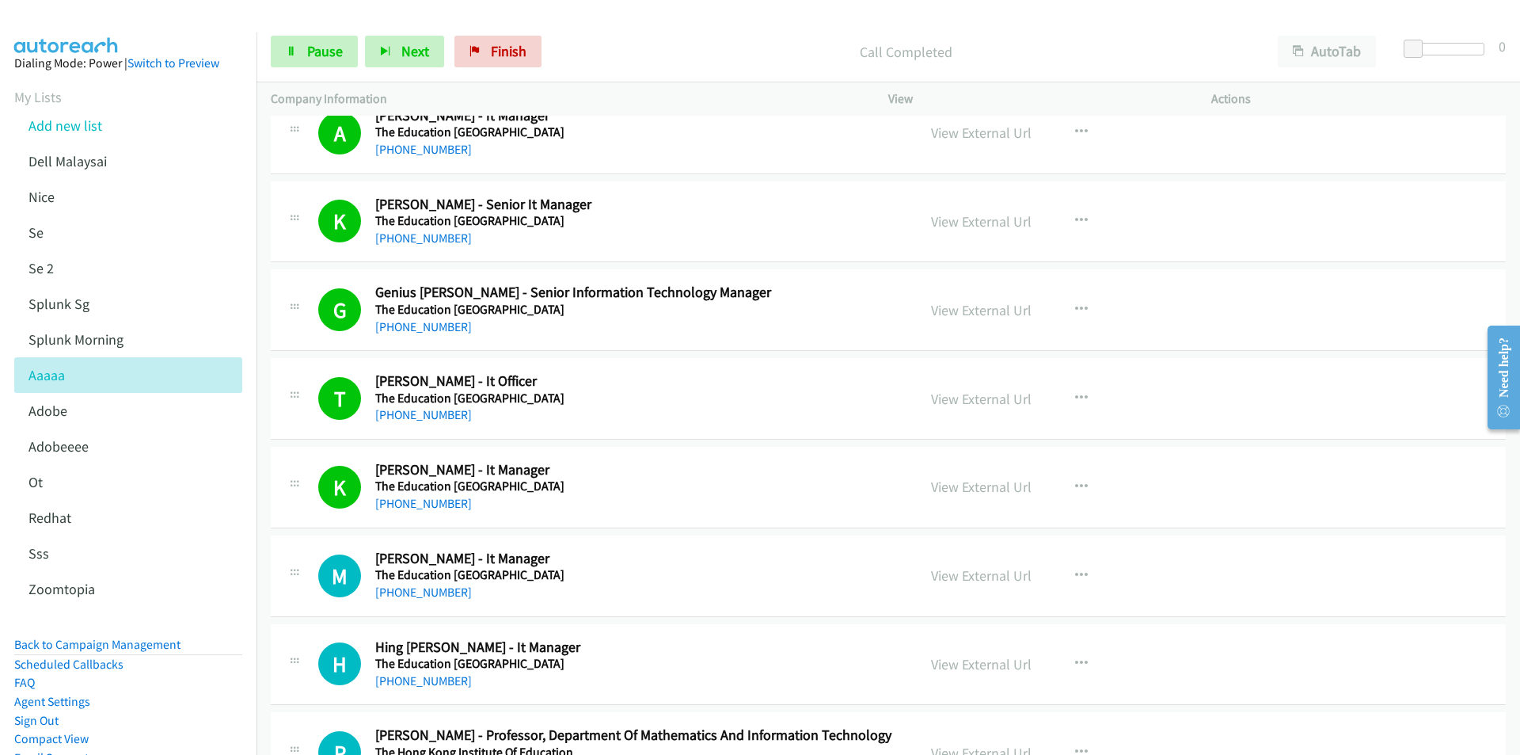
scroll to position [11393, 0]
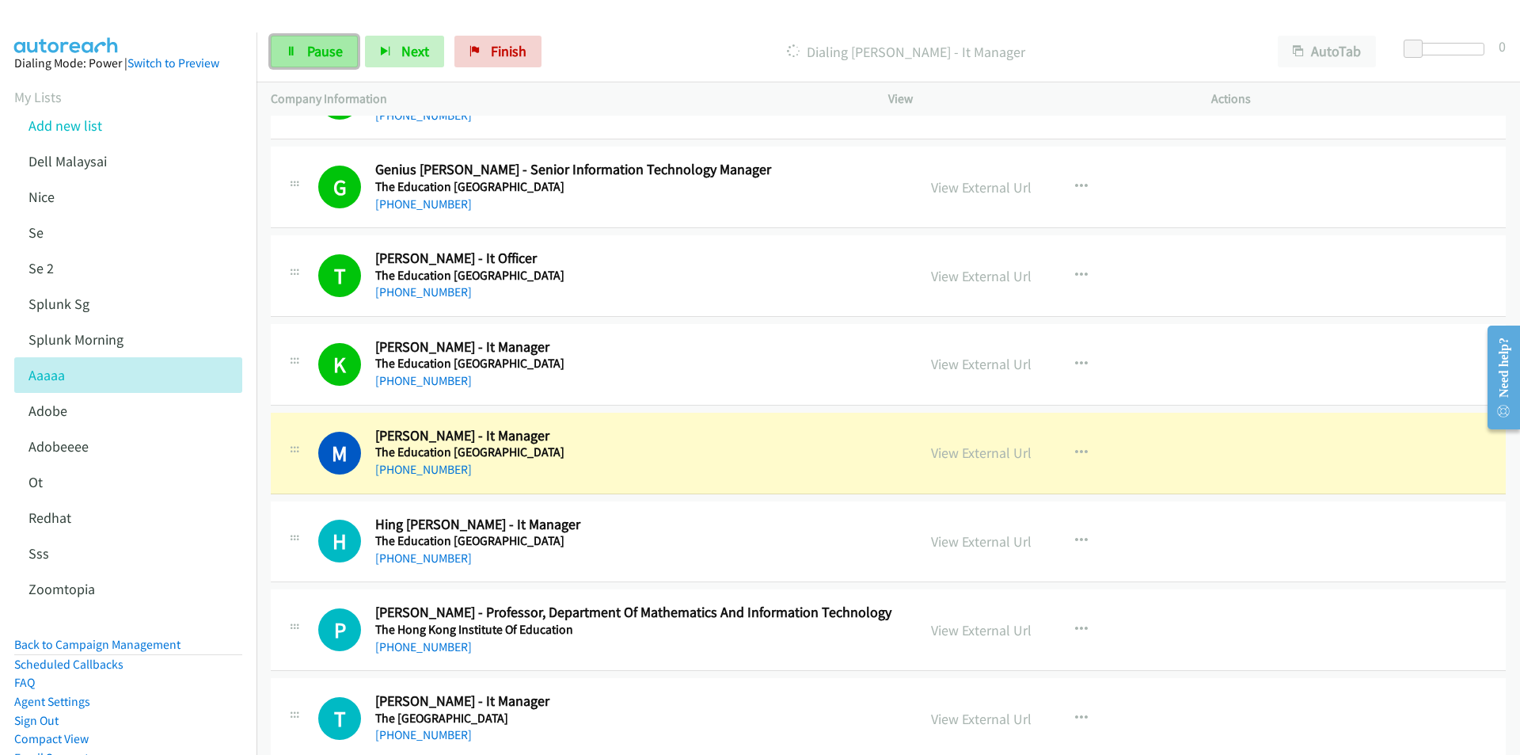
click at [324, 52] on span "Pause" at bounding box center [325, 51] width 36 height 18
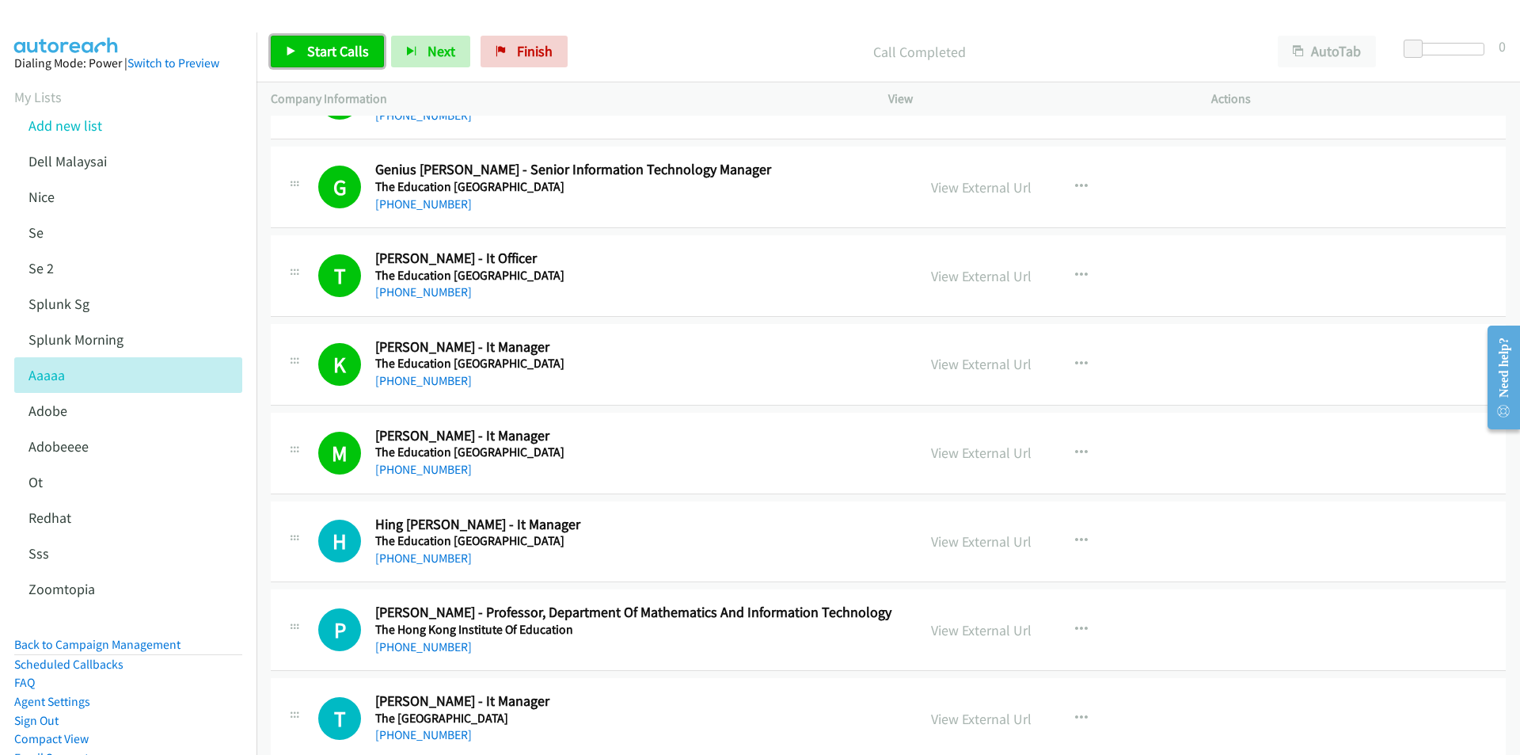
click at [344, 53] on span "Start Calls" at bounding box center [338, 51] width 62 height 18
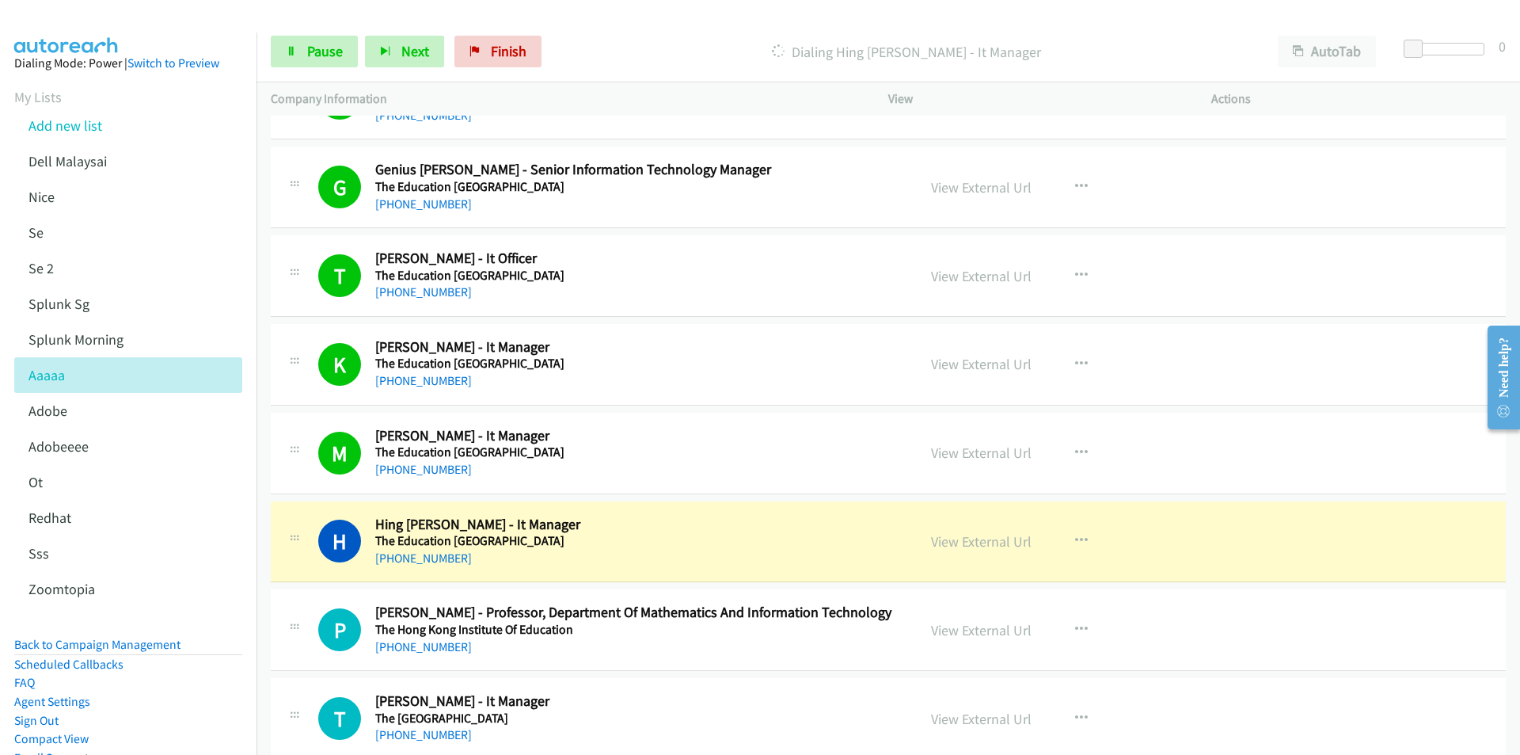
click at [638, 48] on p "Dialing Hing [PERSON_NAME] - It Manager" at bounding box center [906, 51] width 686 height 21
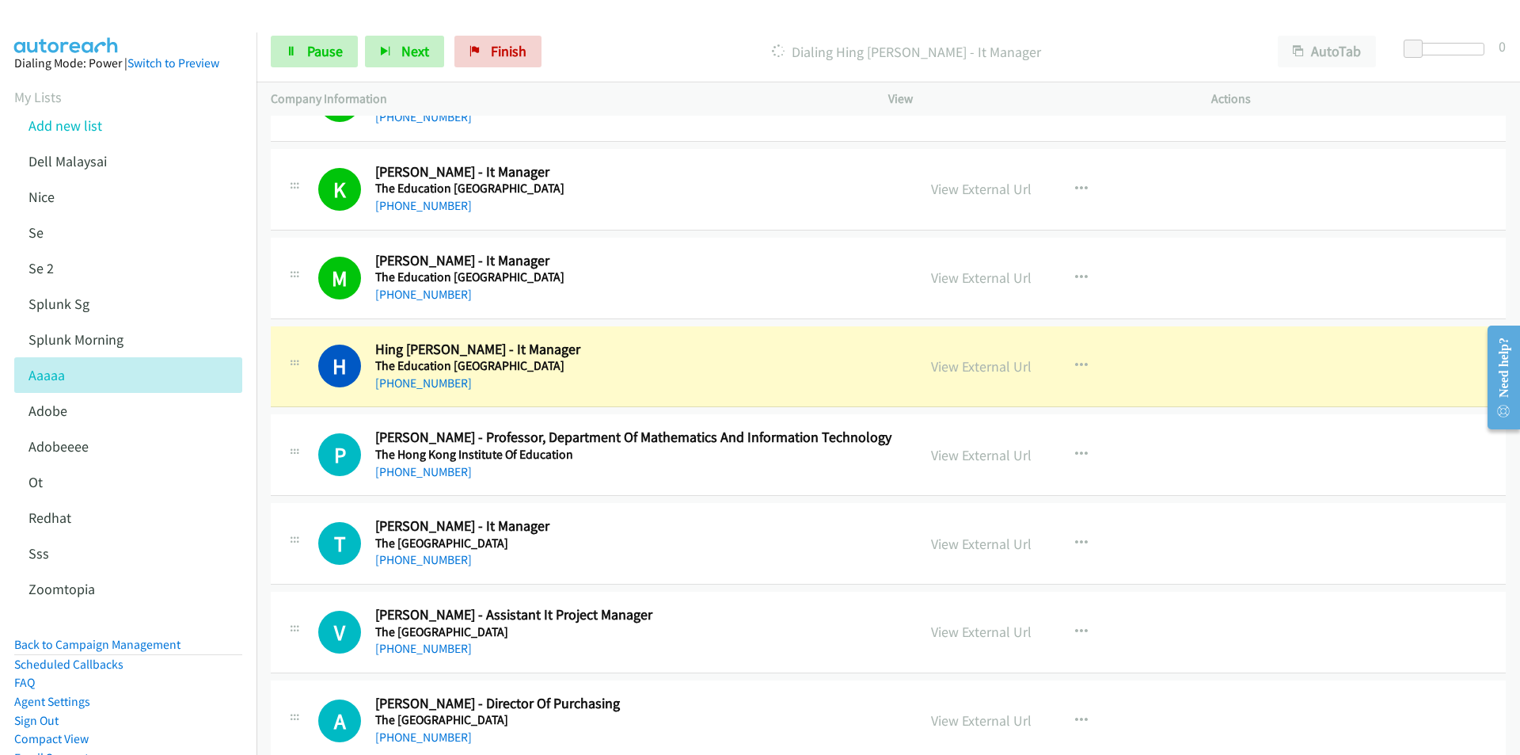
scroll to position [11631, 0]
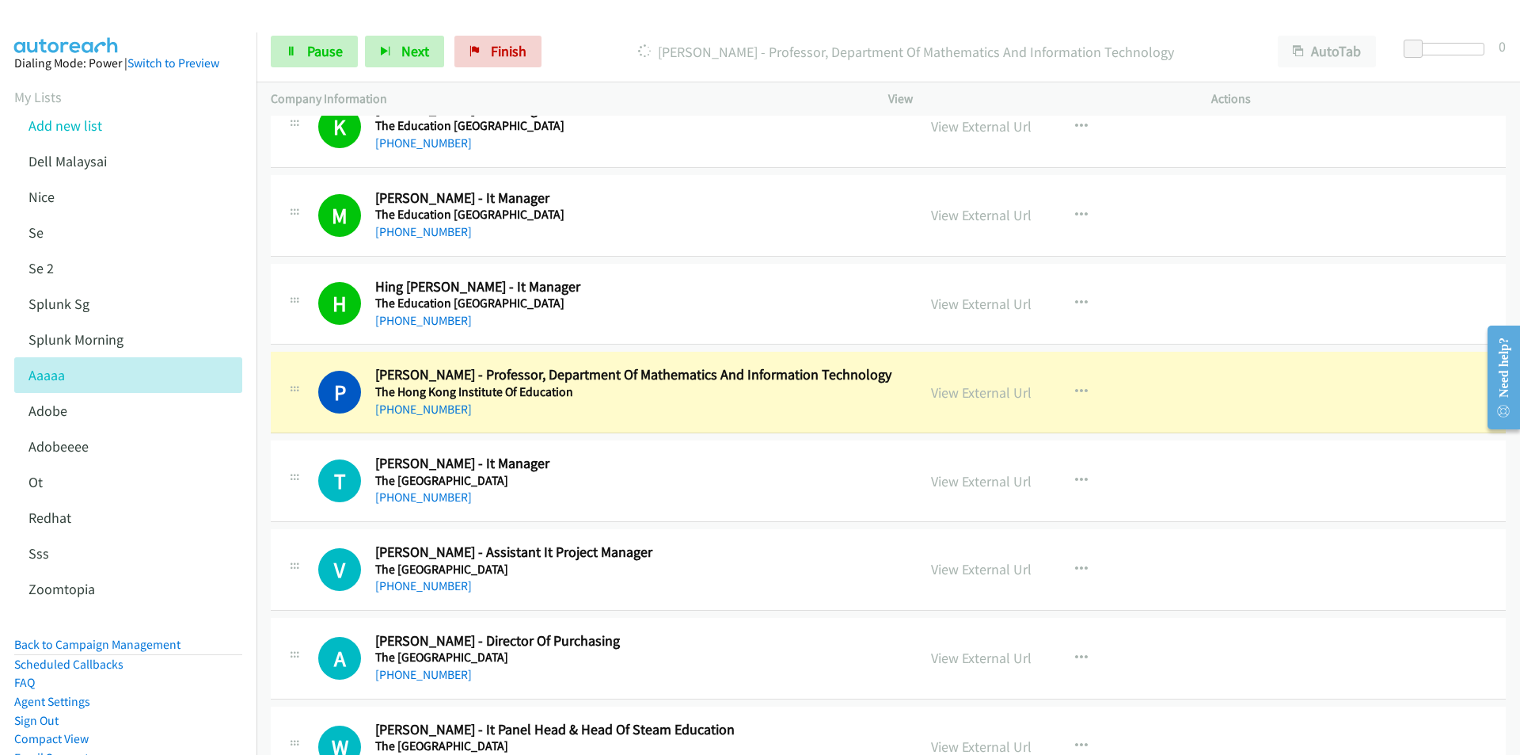
click at [652, 439] on td "T Callback Scheduled [PERSON_NAME] - It Manager The [GEOGRAPHIC_DATA] [GEOGRAPH…" at bounding box center [889, 481] width 1264 height 89
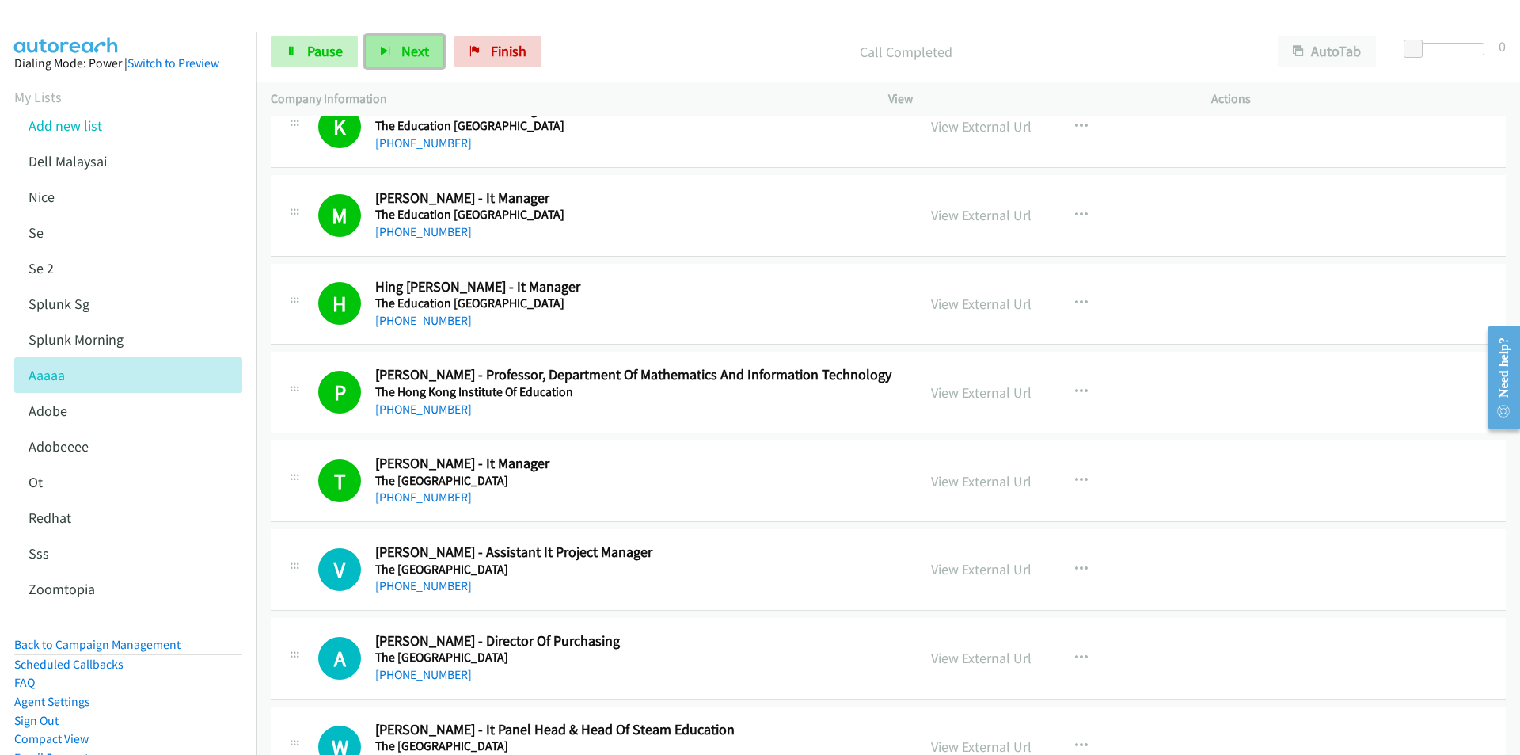
click at [401, 44] on span "Next" at bounding box center [415, 51] width 28 height 18
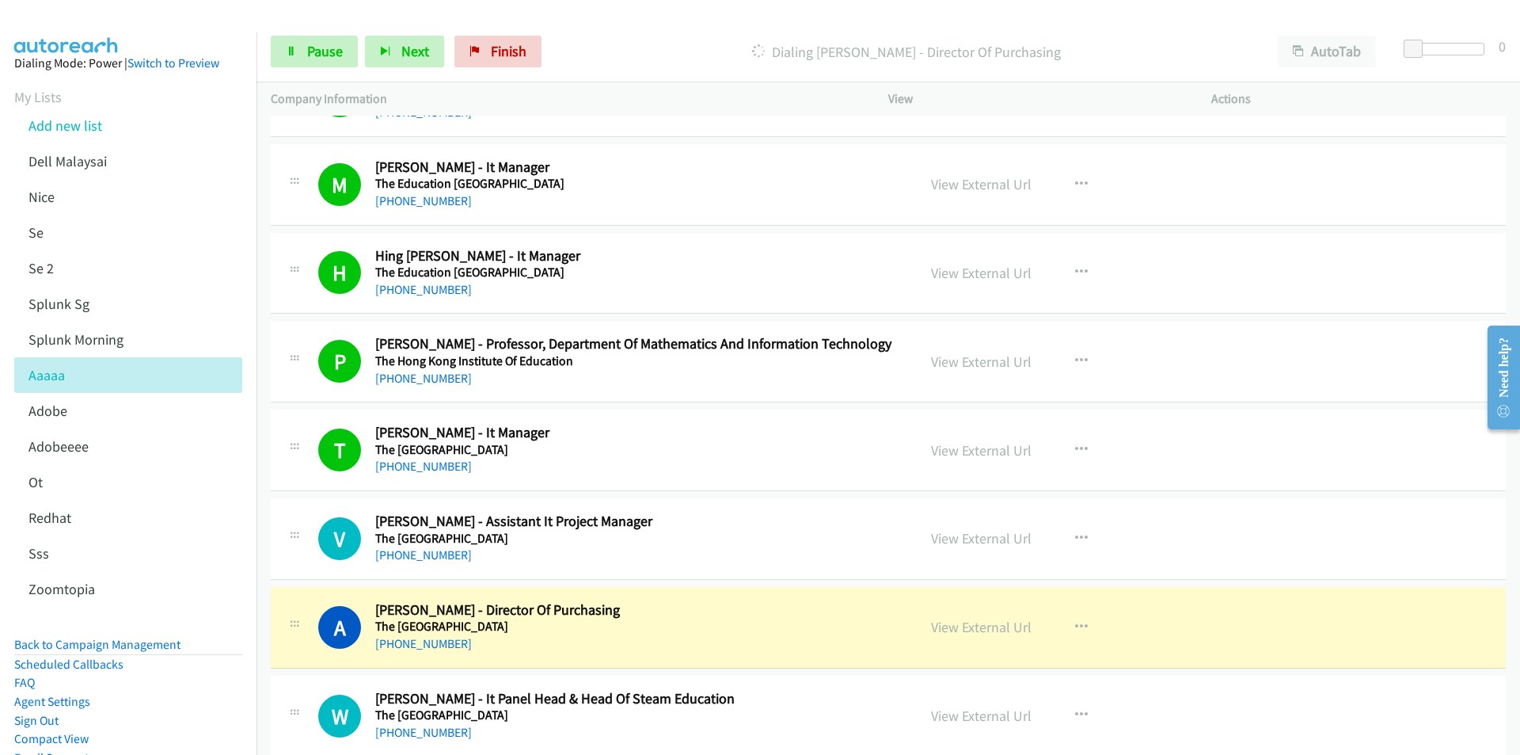
scroll to position [11868, 0]
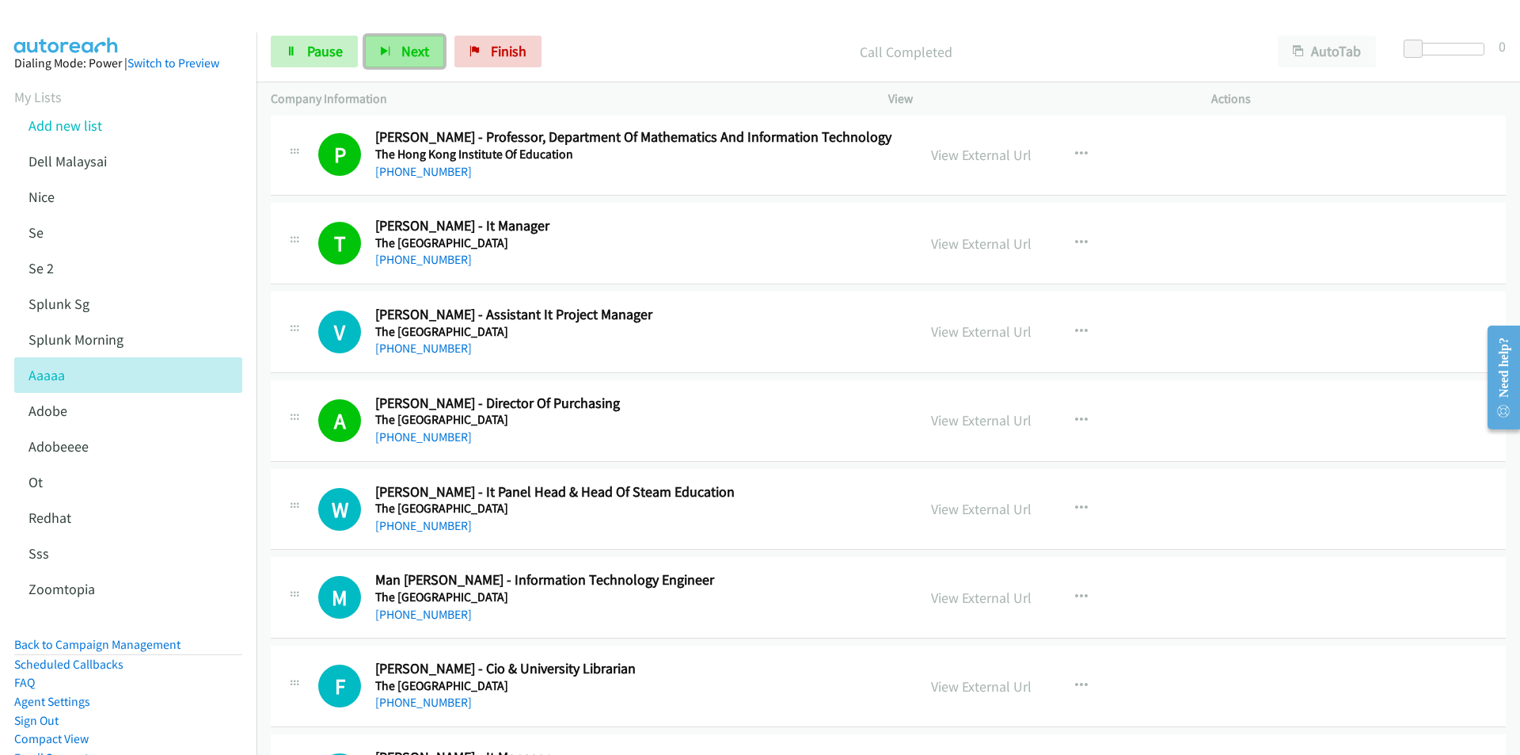
click at [396, 48] on button "Next" at bounding box center [404, 52] width 79 height 32
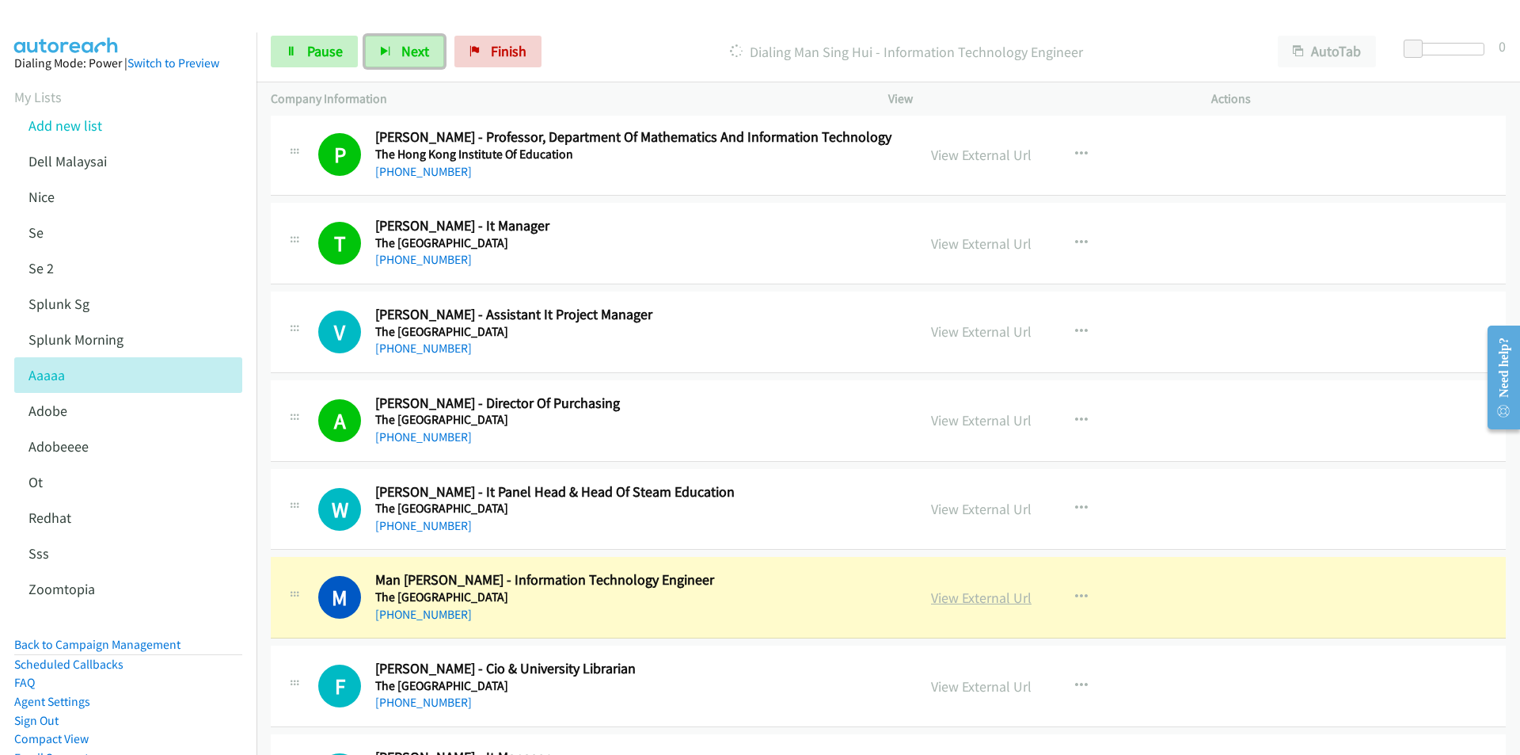
click at [995, 605] on link "View External Url" at bounding box center [981, 597] width 101 height 18
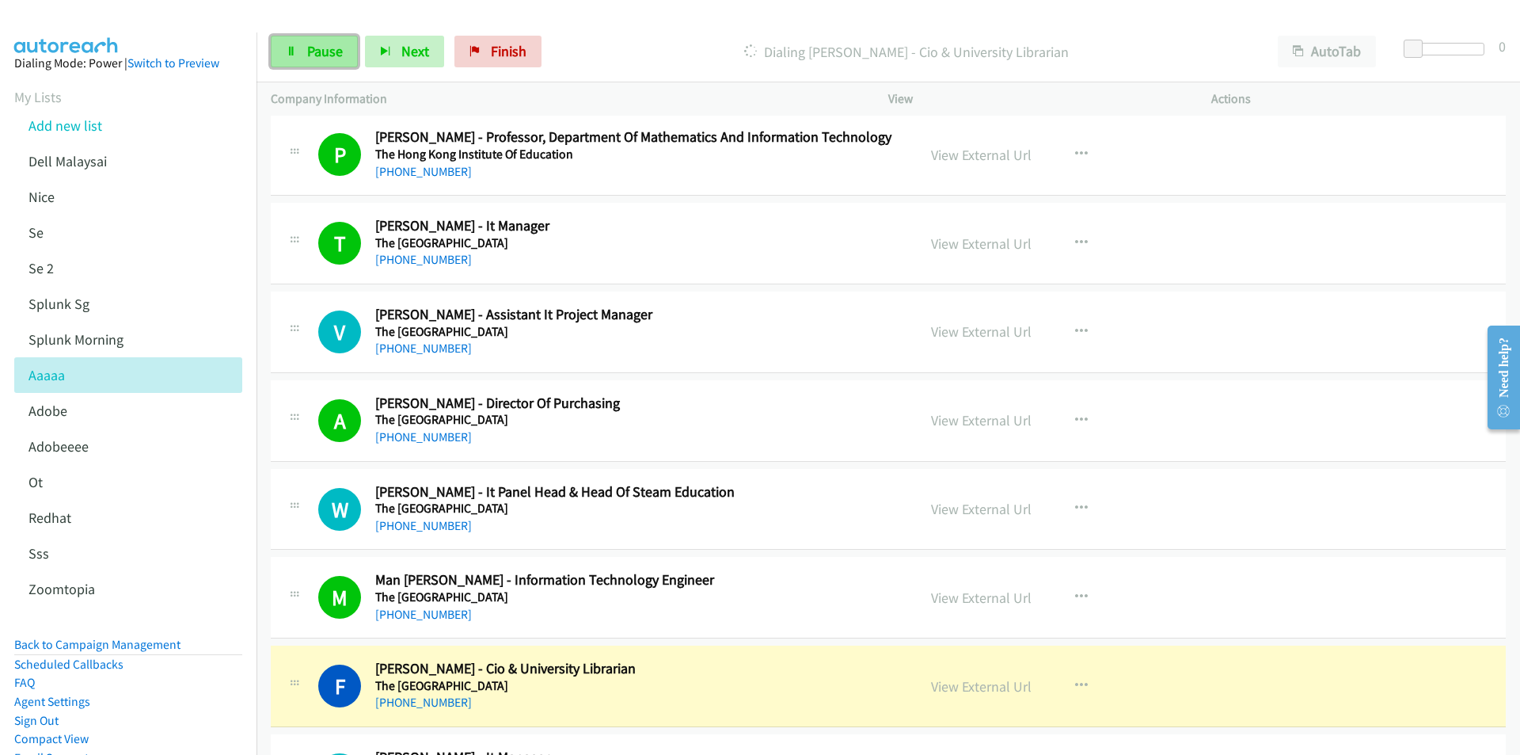
click at [317, 60] on link "Pause" at bounding box center [314, 52] width 87 height 32
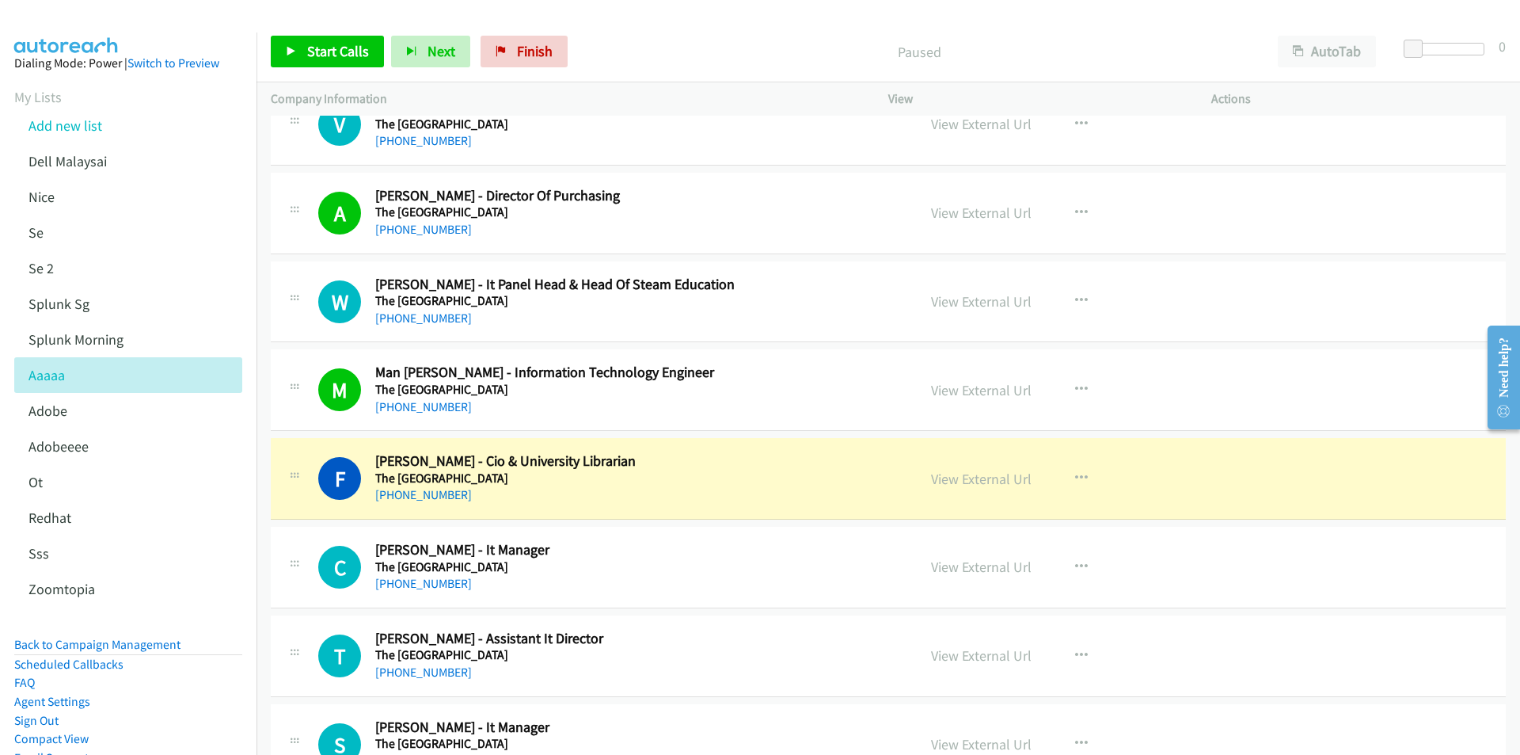
scroll to position [12106, 0]
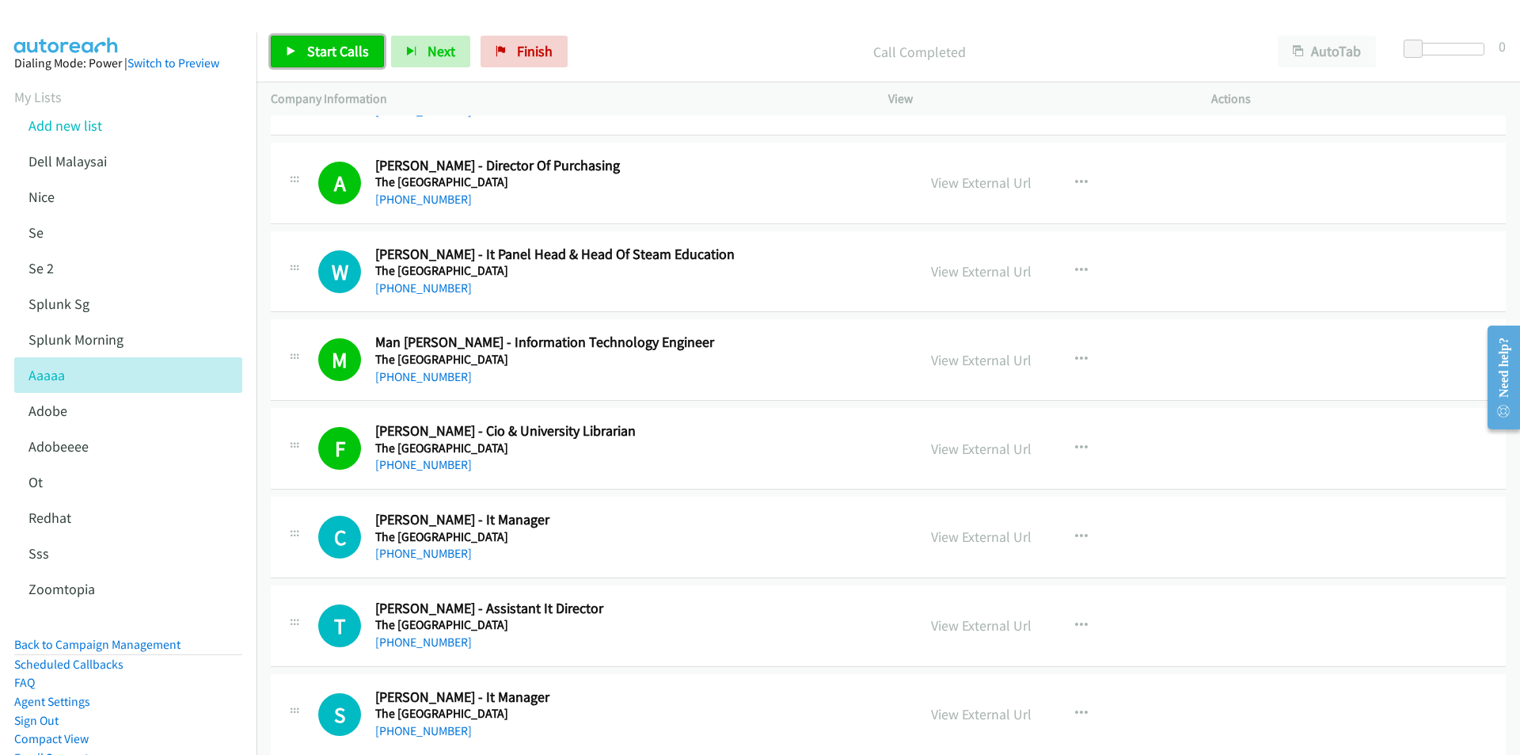
click at [319, 61] on link "Start Calls" at bounding box center [327, 52] width 113 height 32
click at [413, 49] on span "Next" at bounding box center [415, 51] width 28 height 18
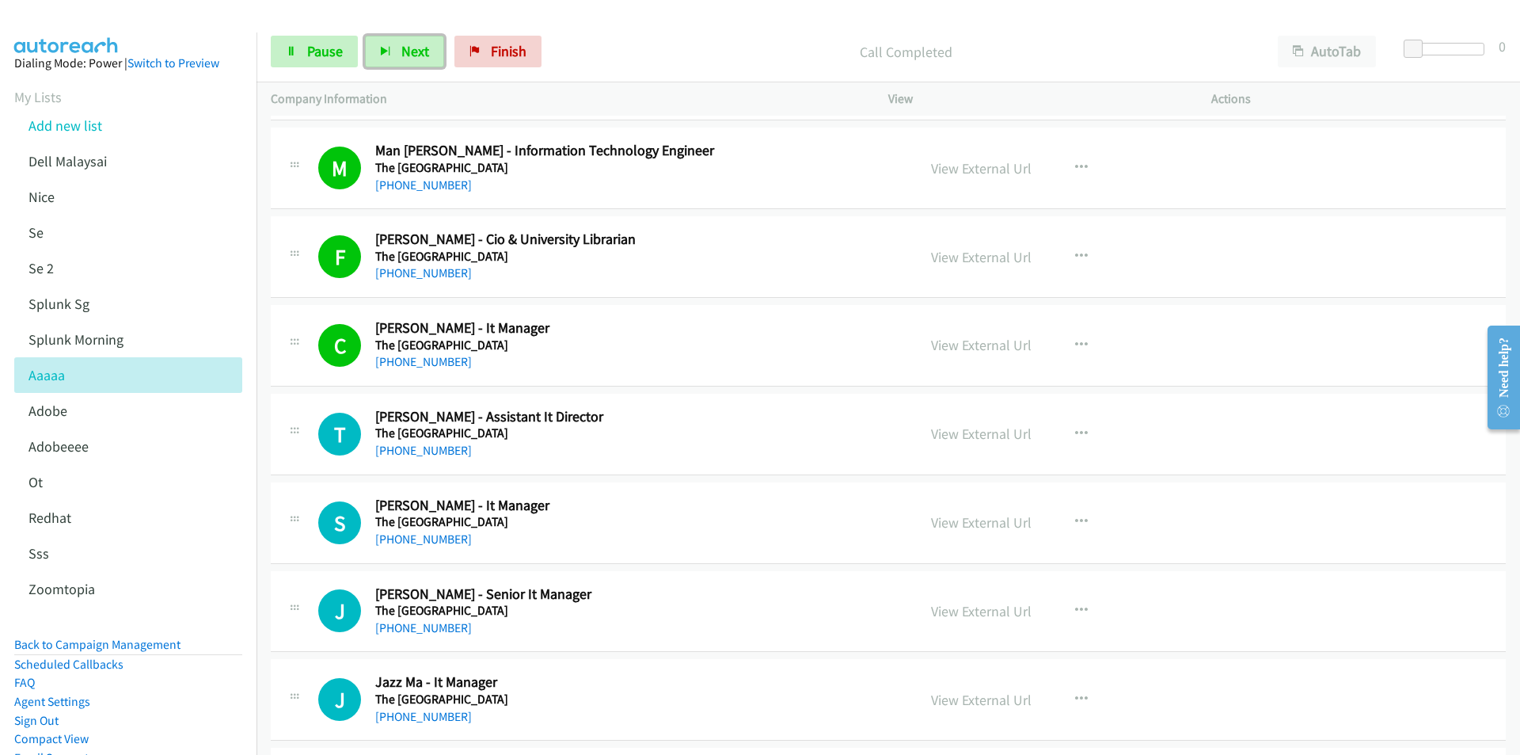
scroll to position [12343, 0]
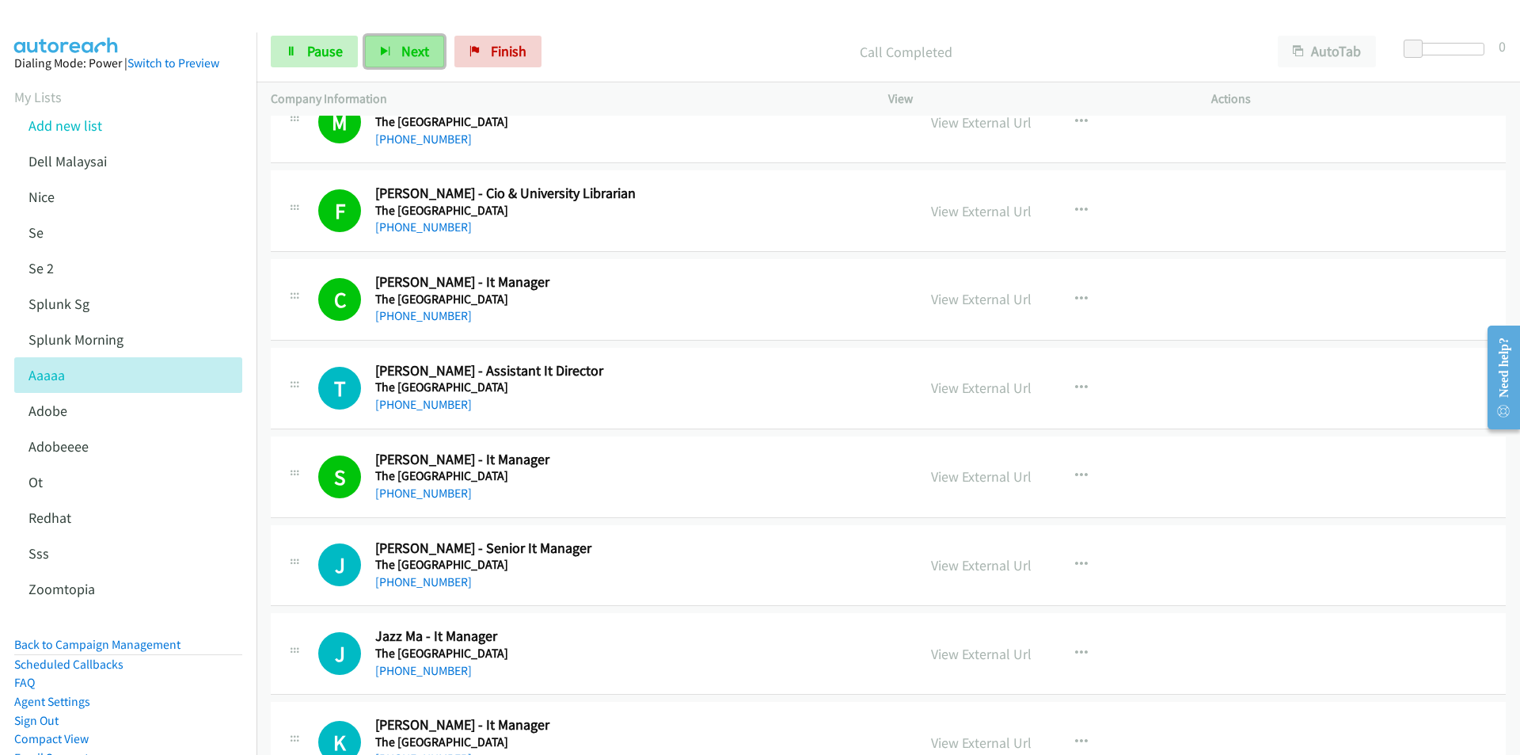
click at [418, 57] on span "Next" at bounding box center [415, 51] width 28 height 18
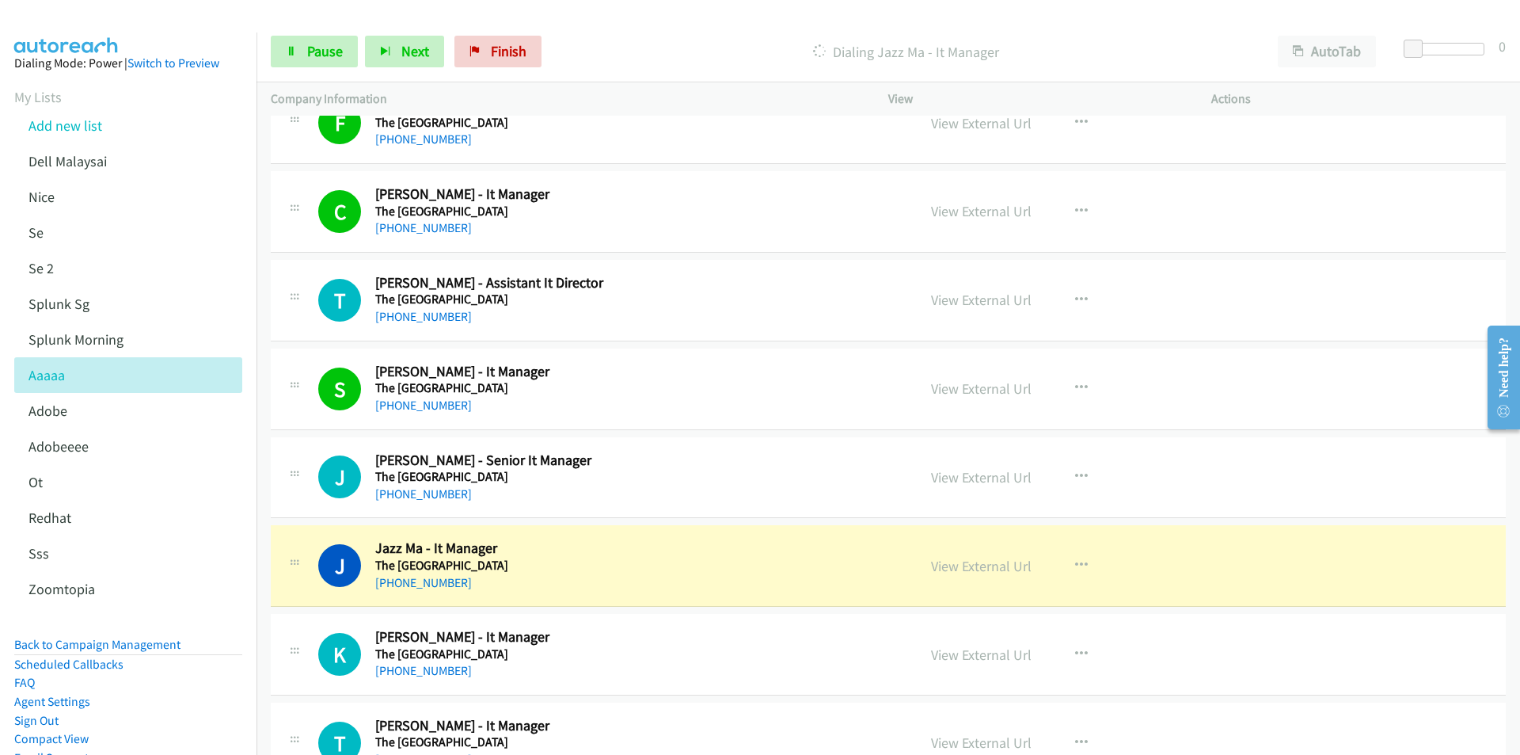
scroll to position [12660, 0]
